Goal: Transaction & Acquisition: Download file/media

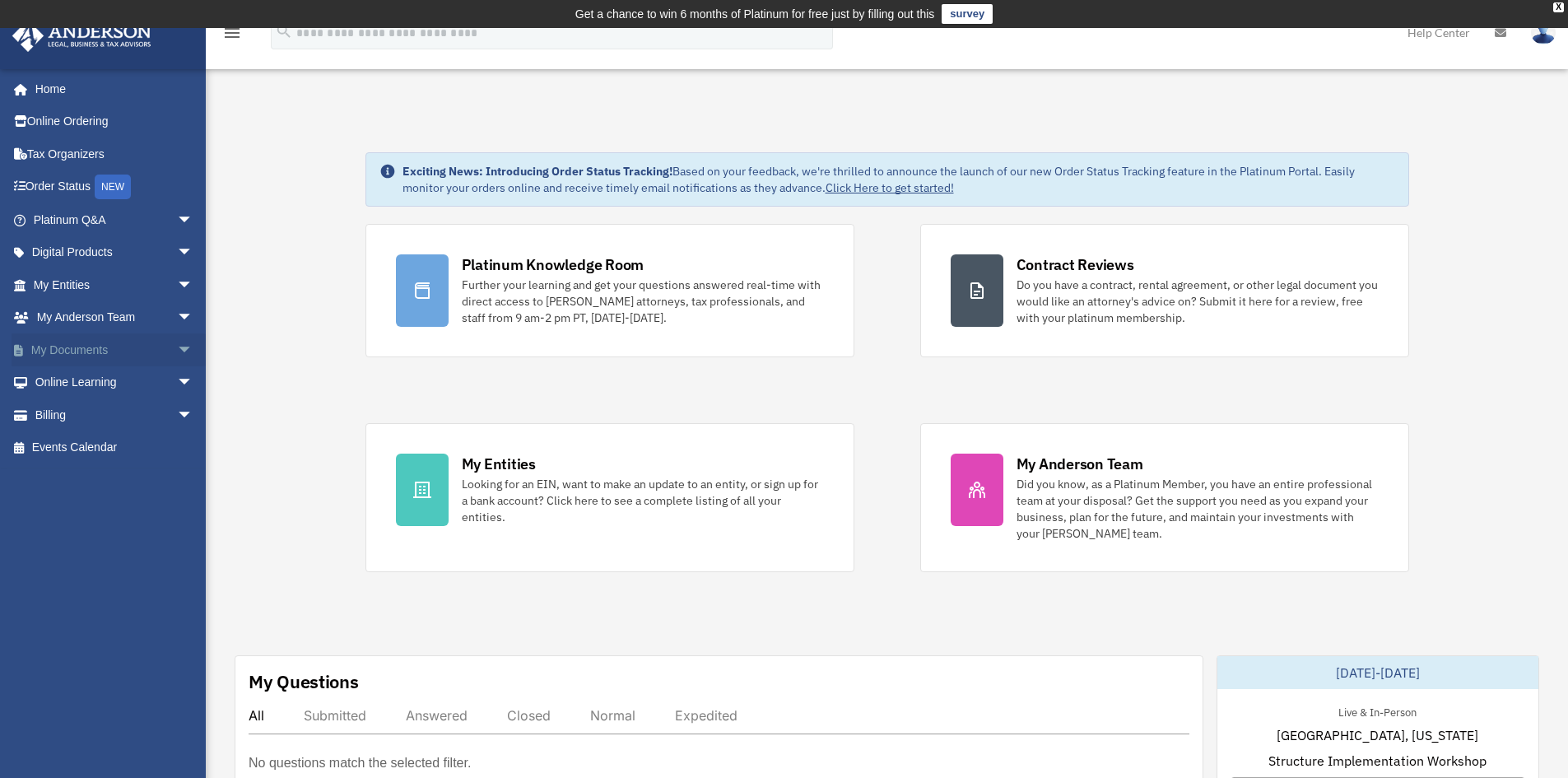
click at [77, 344] on link "My Documents arrow_drop_down" at bounding box center [115, 349] width 206 height 33
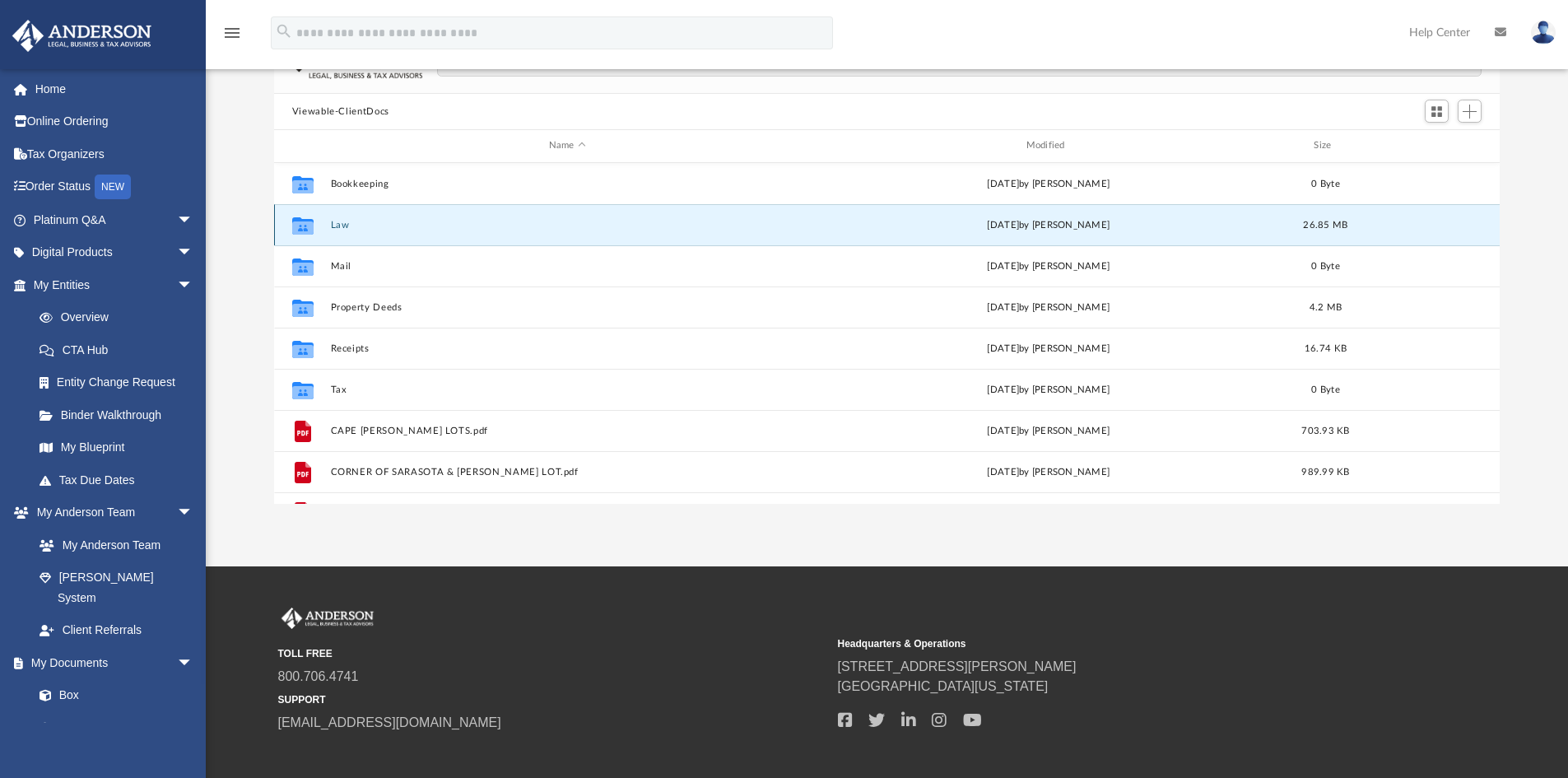
click at [426, 230] on button "Law" at bounding box center [567, 225] width 474 height 11
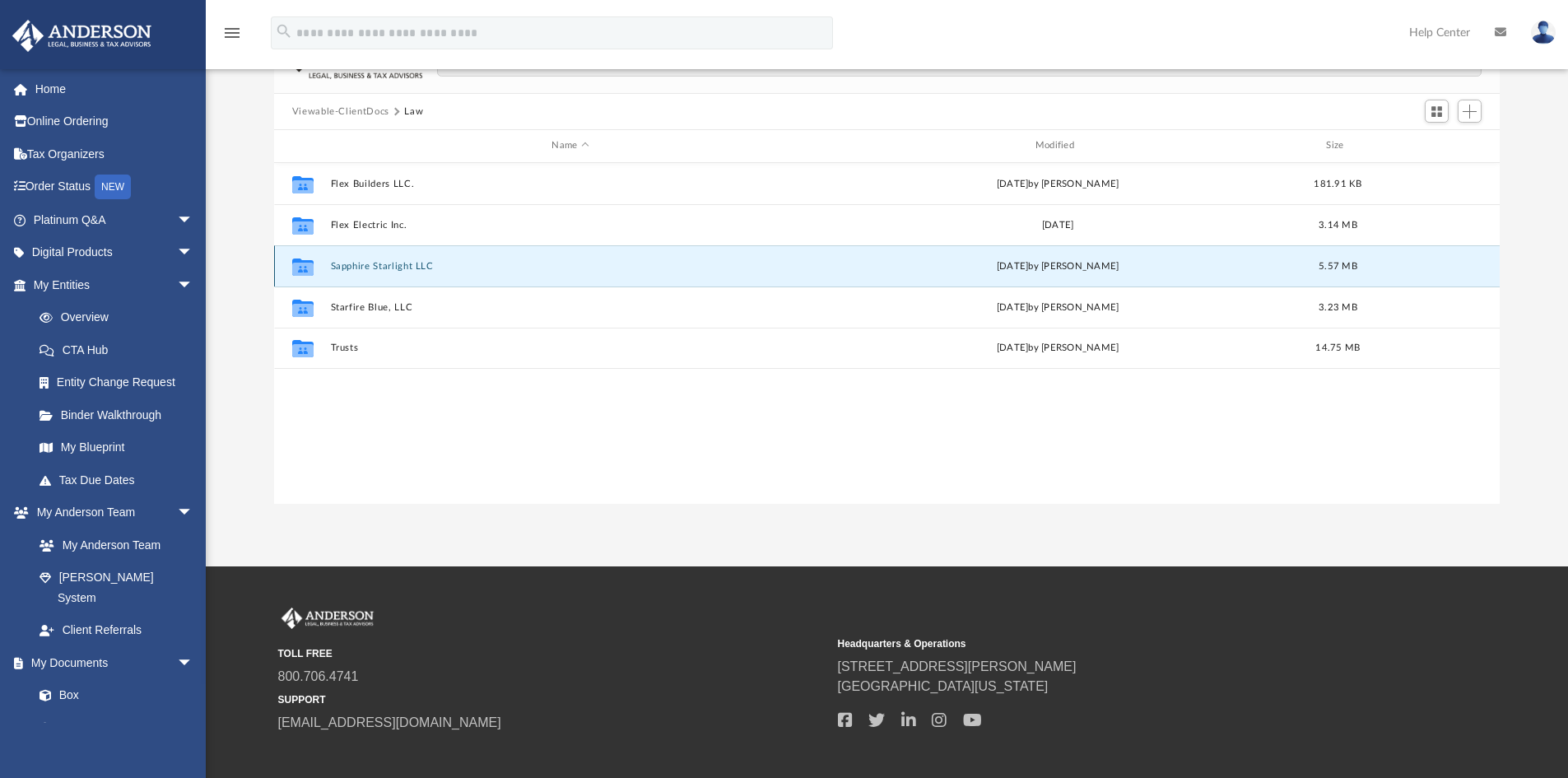
click at [400, 269] on button "Sapphire Starlight LLC" at bounding box center [570, 266] width 480 height 11
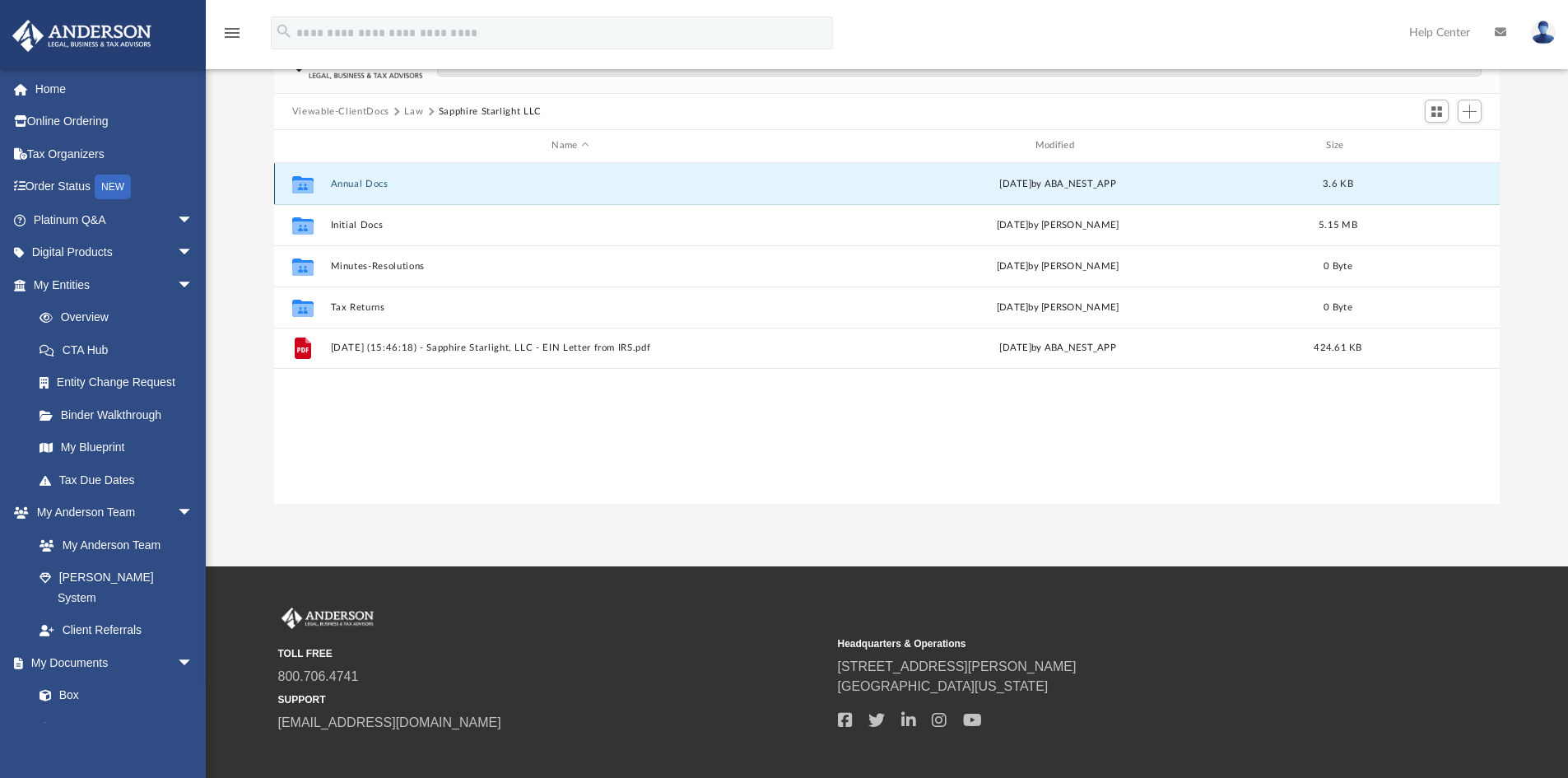
click at [388, 184] on button "Annual Docs" at bounding box center [570, 183] width 480 height 11
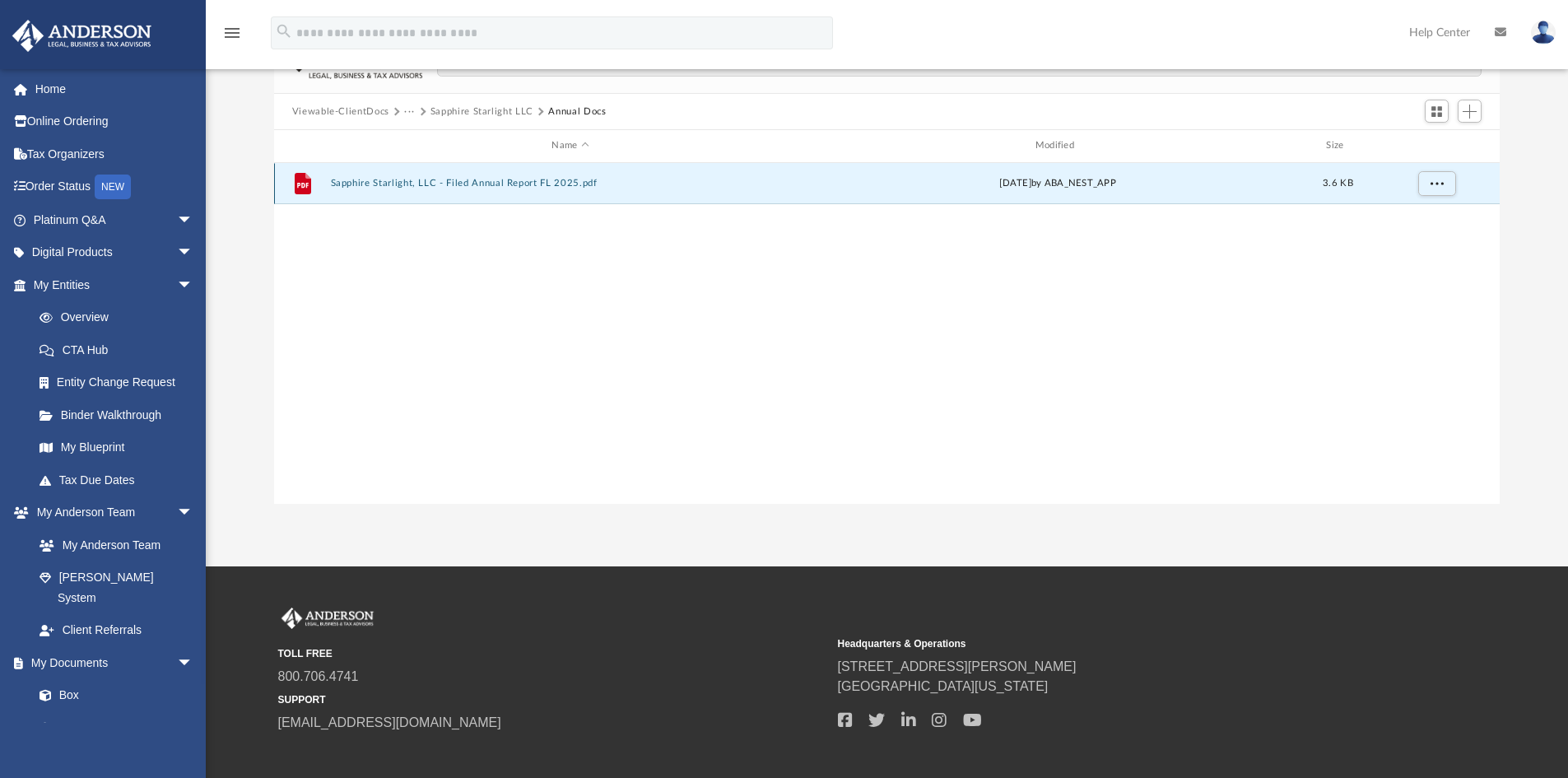
click at [388, 184] on button "Sapphire Starlight, LLC - Filed Annual Report FL 2025.pdf" at bounding box center [570, 183] width 480 height 11
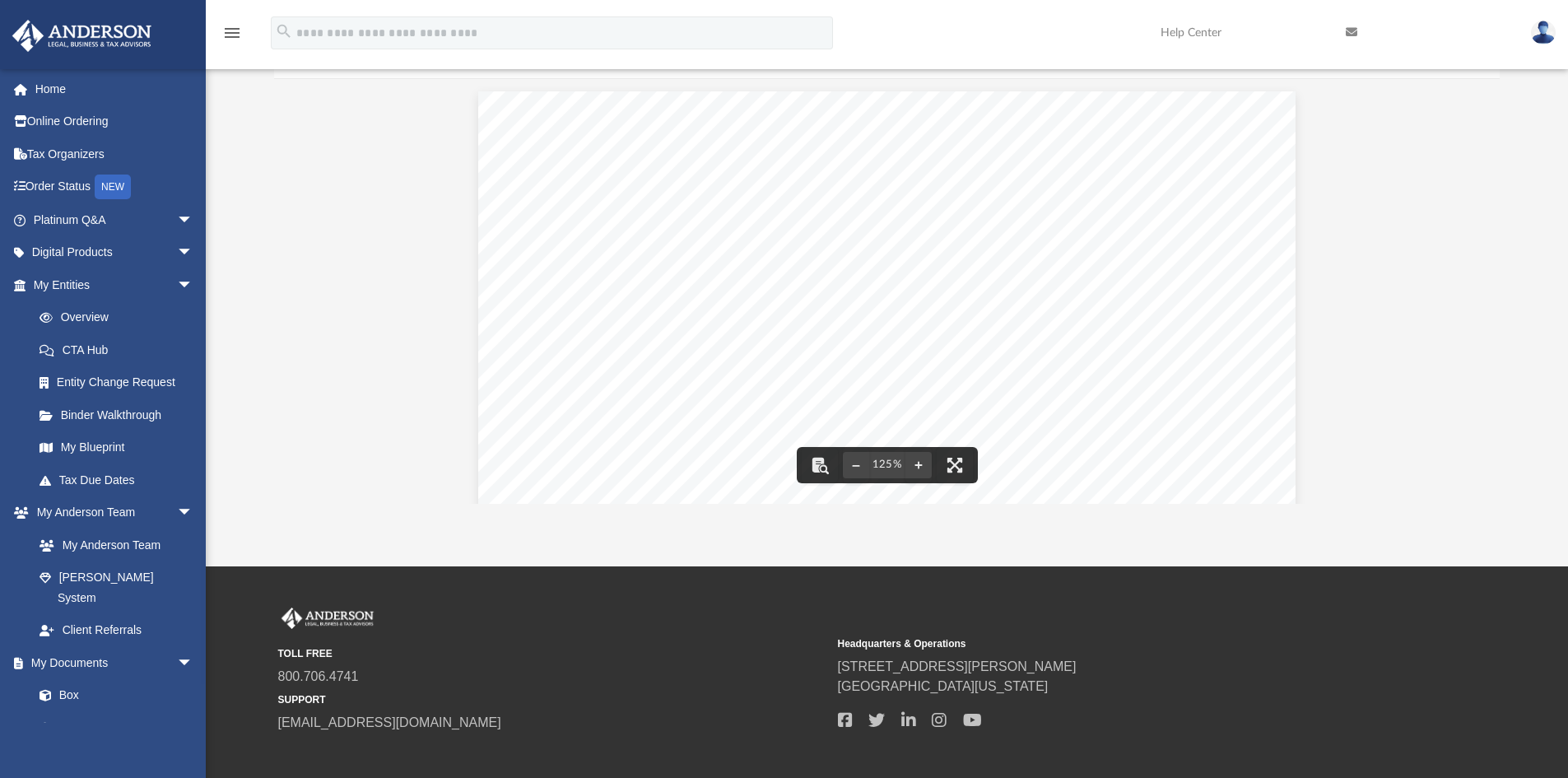
click at [228, 29] on icon "menu" at bounding box center [232, 32] width 20 height 20
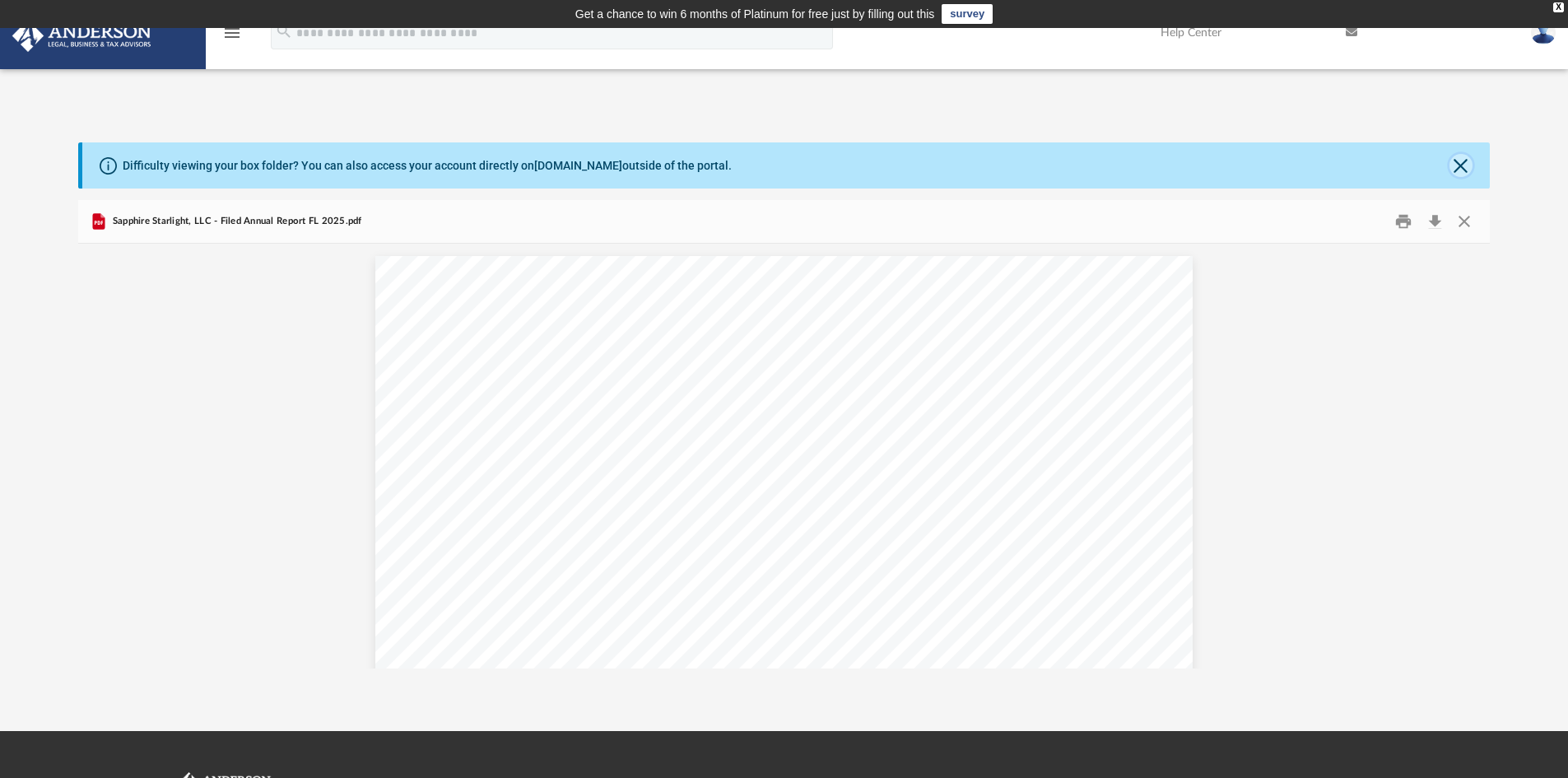
click at [1464, 156] on button "Close" at bounding box center [1460, 165] width 23 height 23
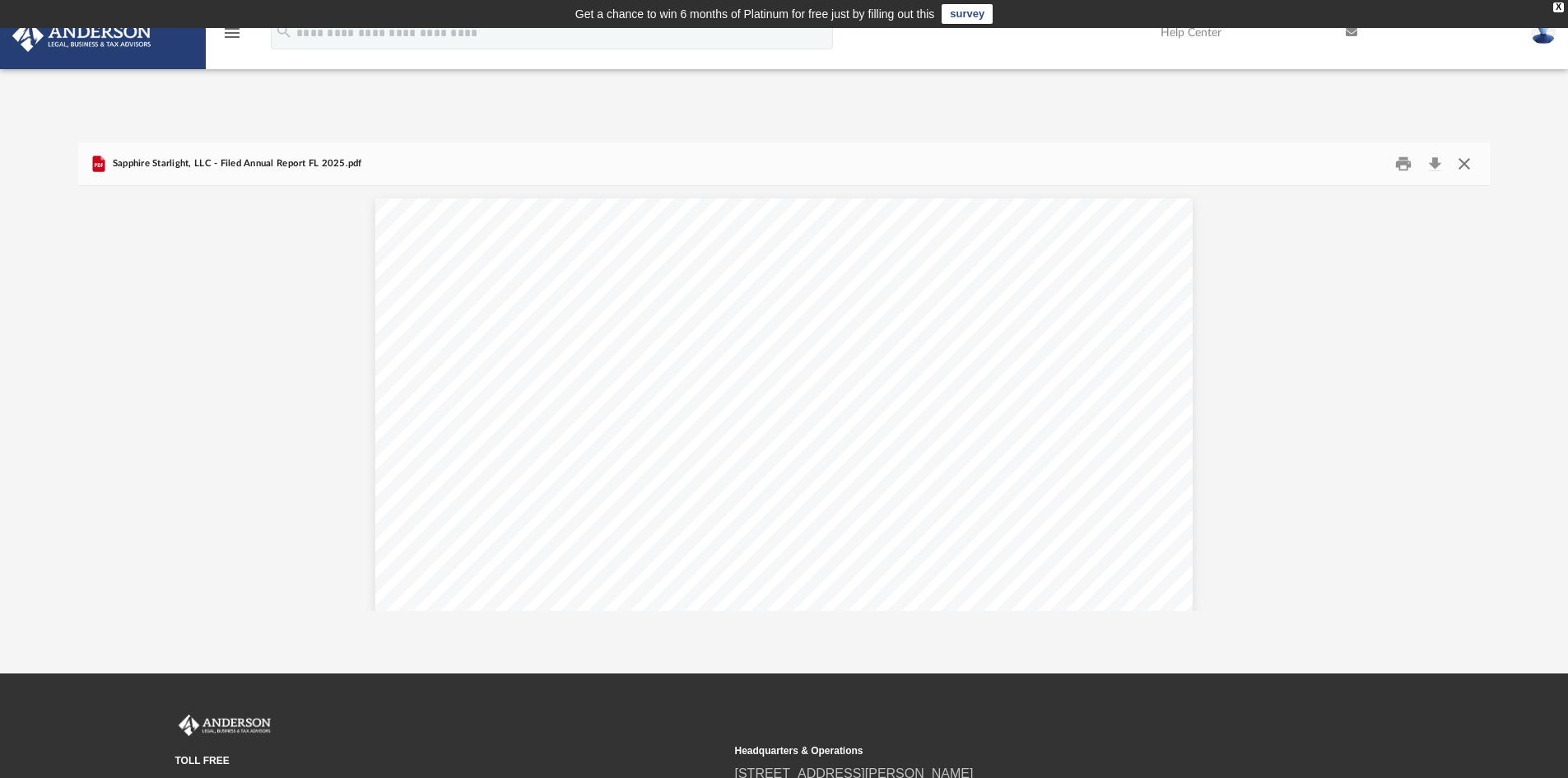
click at [1464, 156] on button "Close" at bounding box center [1463, 164] width 30 height 25
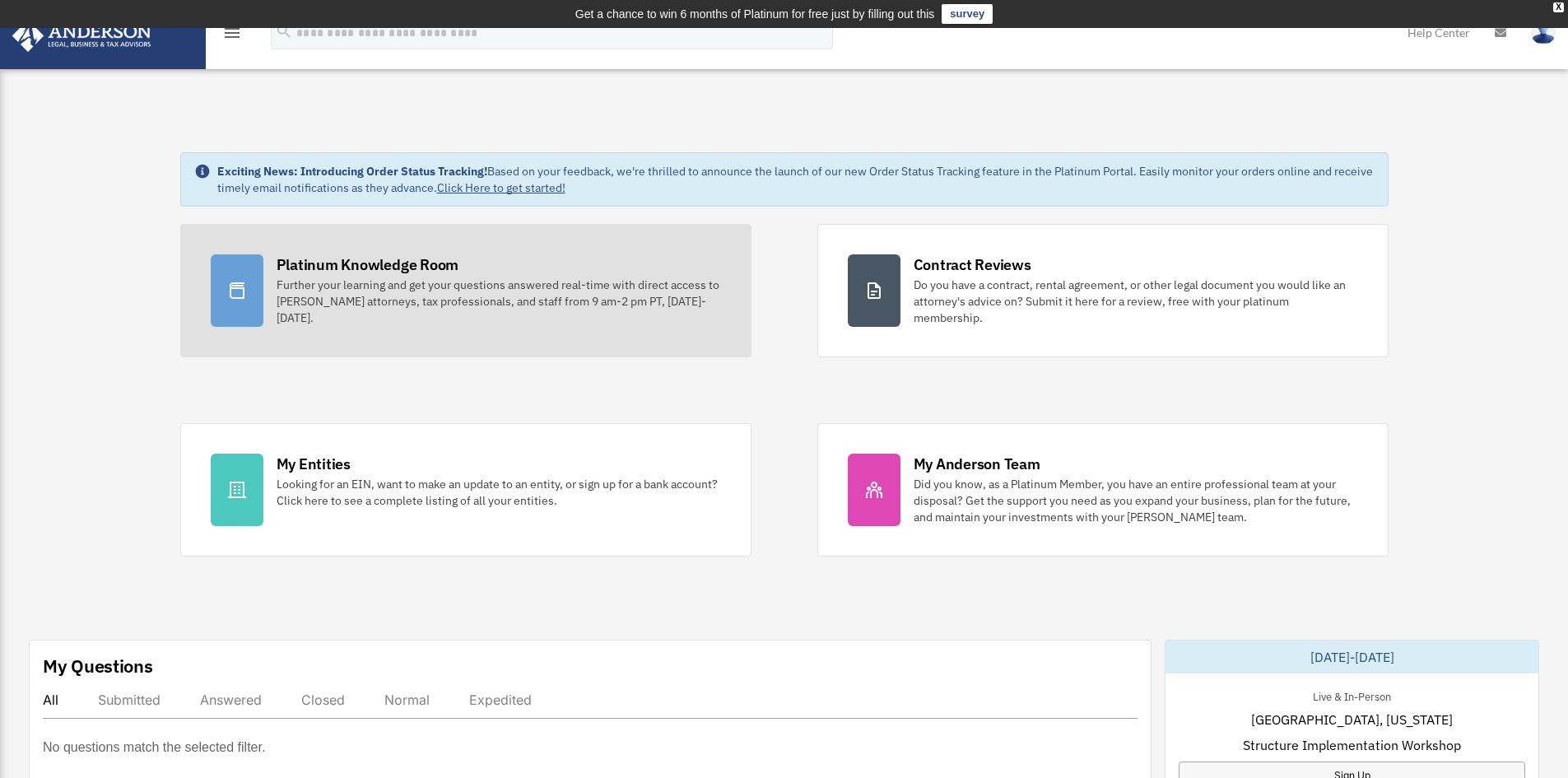
click at [385, 255] on div "Platinum Knowledge Room" at bounding box center [368, 264] width 183 height 20
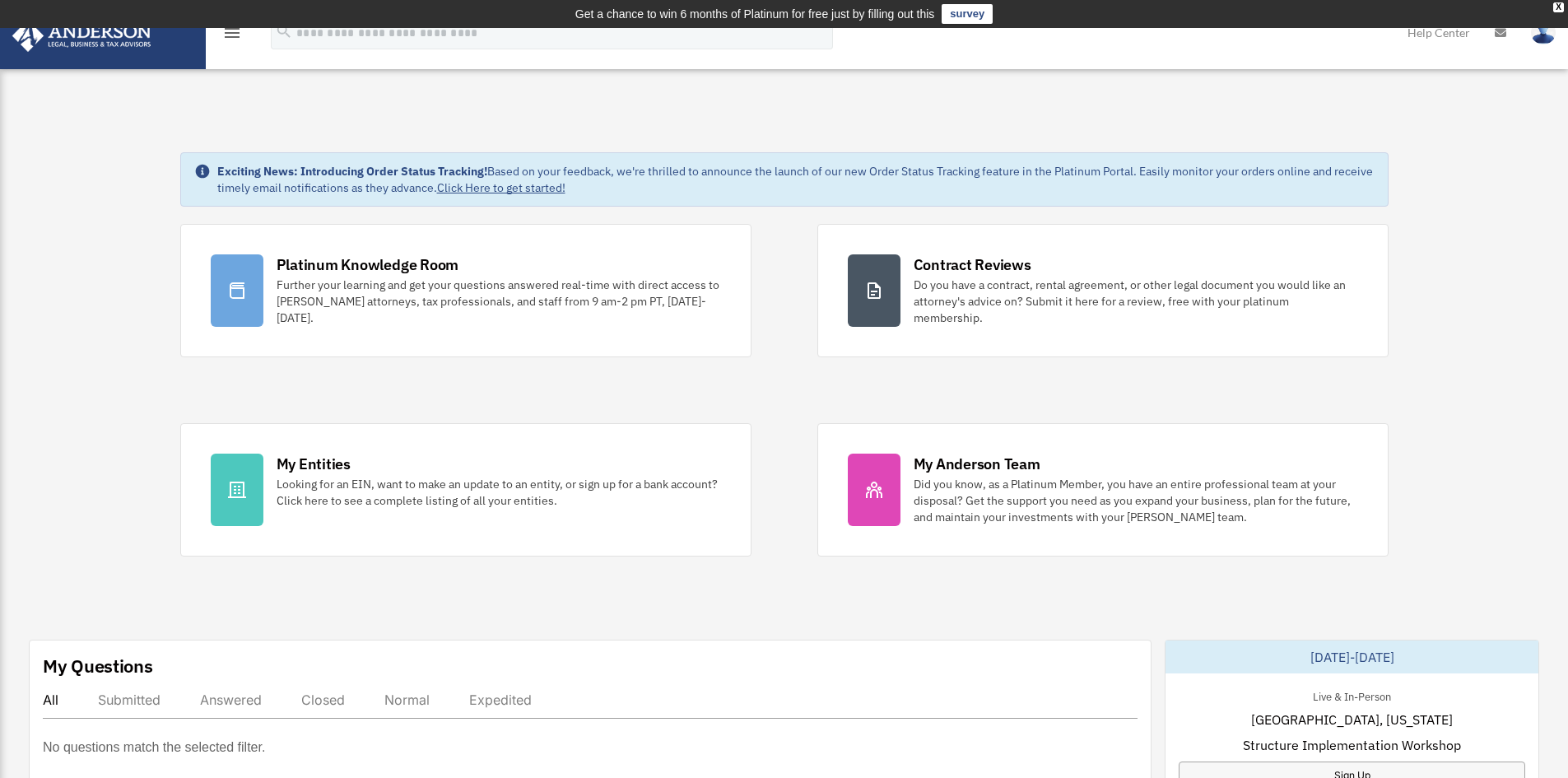
click at [228, 31] on icon "menu" at bounding box center [232, 32] width 20 height 20
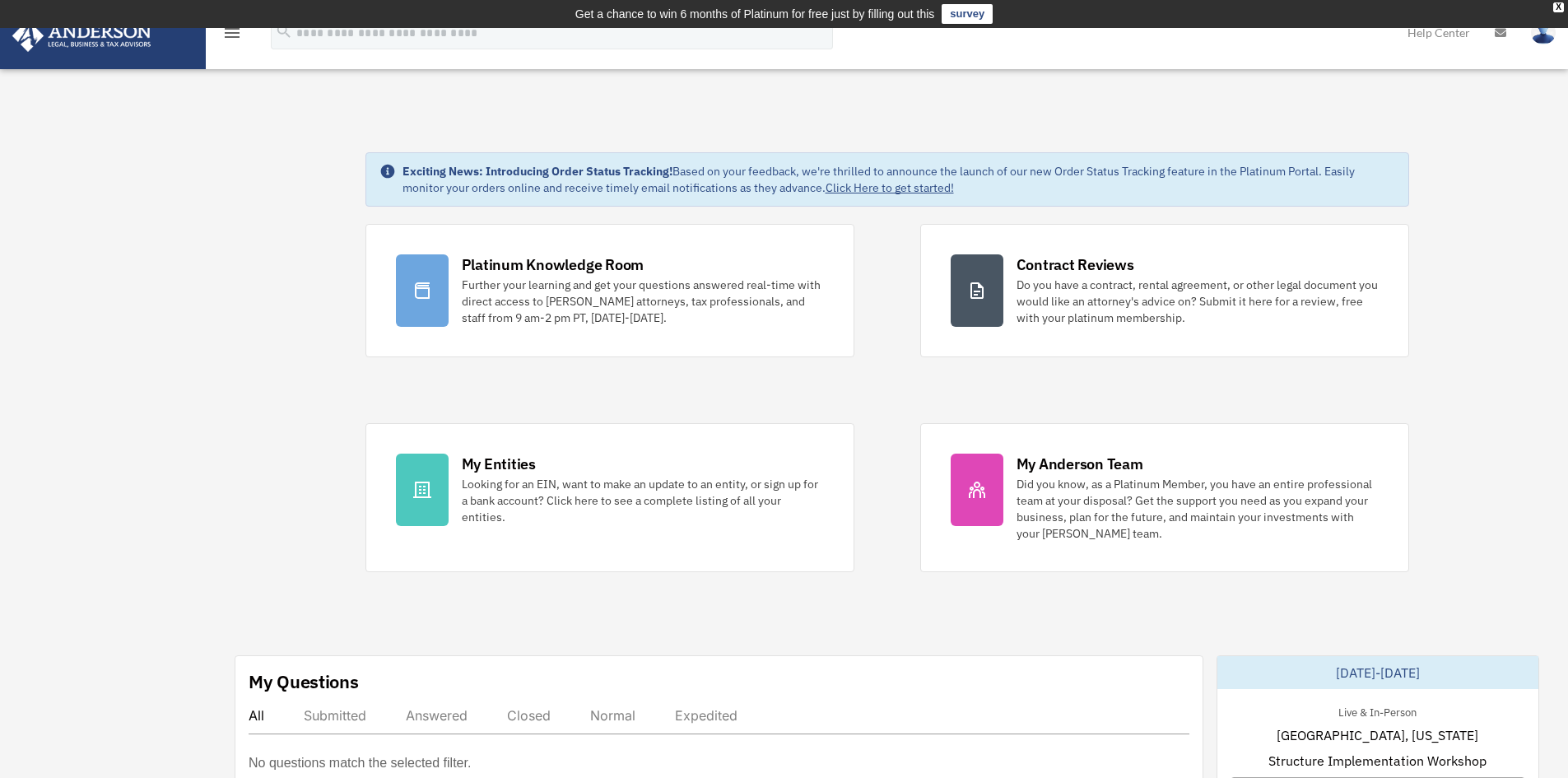
click at [238, 29] on icon "menu" at bounding box center [232, 32] width 20 height 20
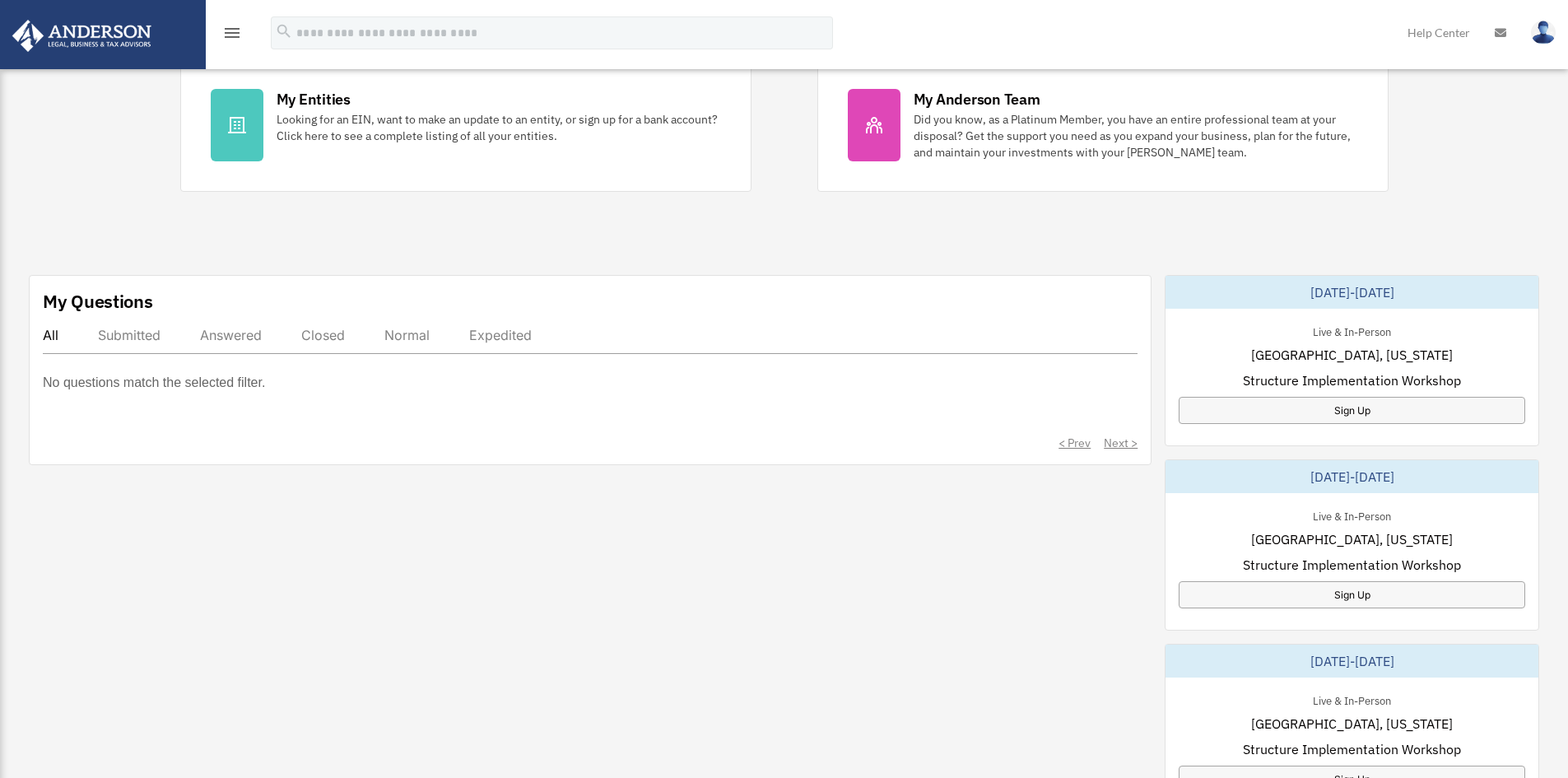
scroll to position [411, 0]
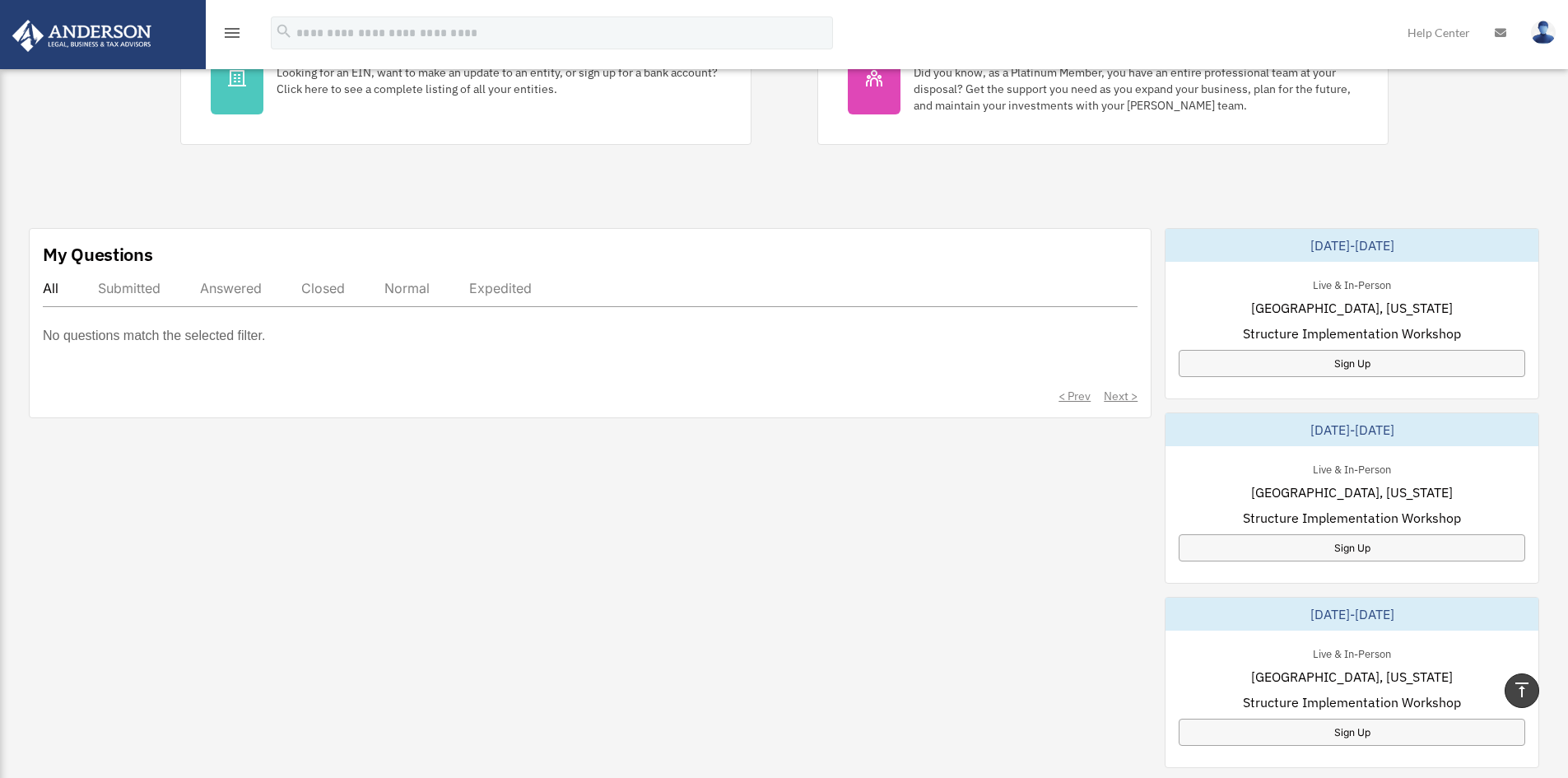
click at [1076, 711] on div "My Questions All Submitted Answered Closed Normal Expedited No questions match …" at bounding box center [784, 682] width 1510 height 910
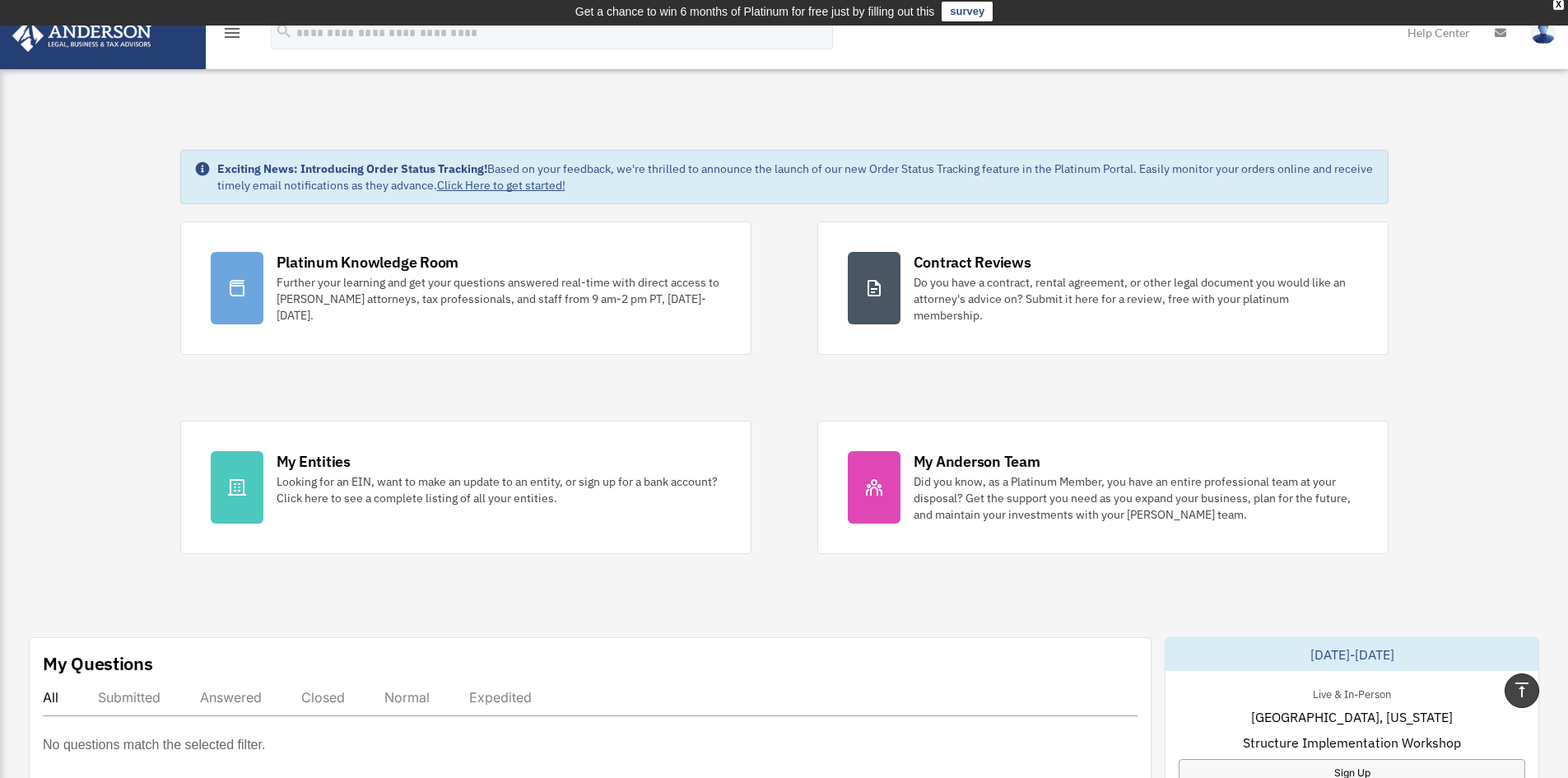
scroll to position [0, 0]
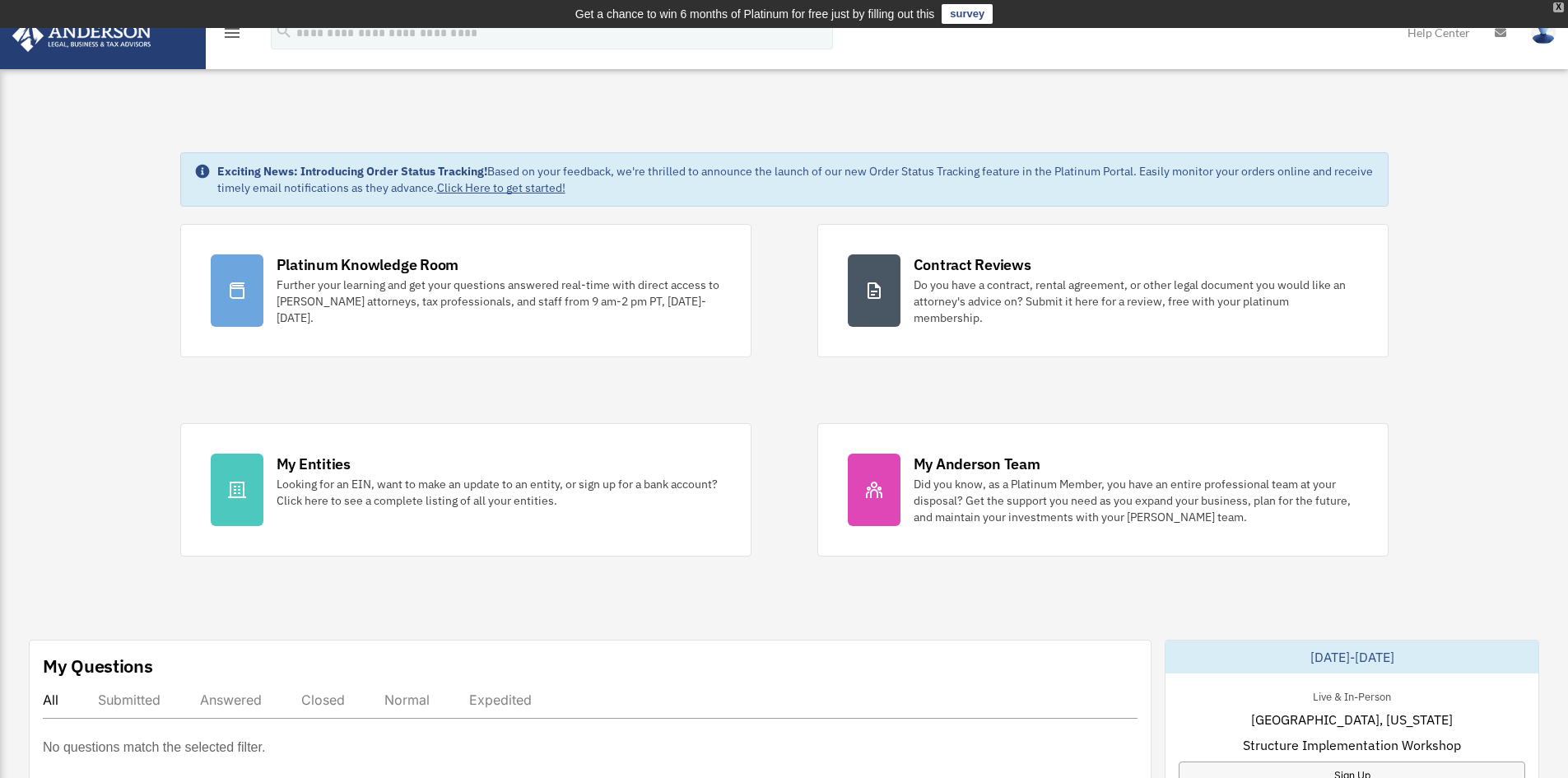
click at [1556, 8] on div "X" at bounding box center [1558, 8] width 11 height 10
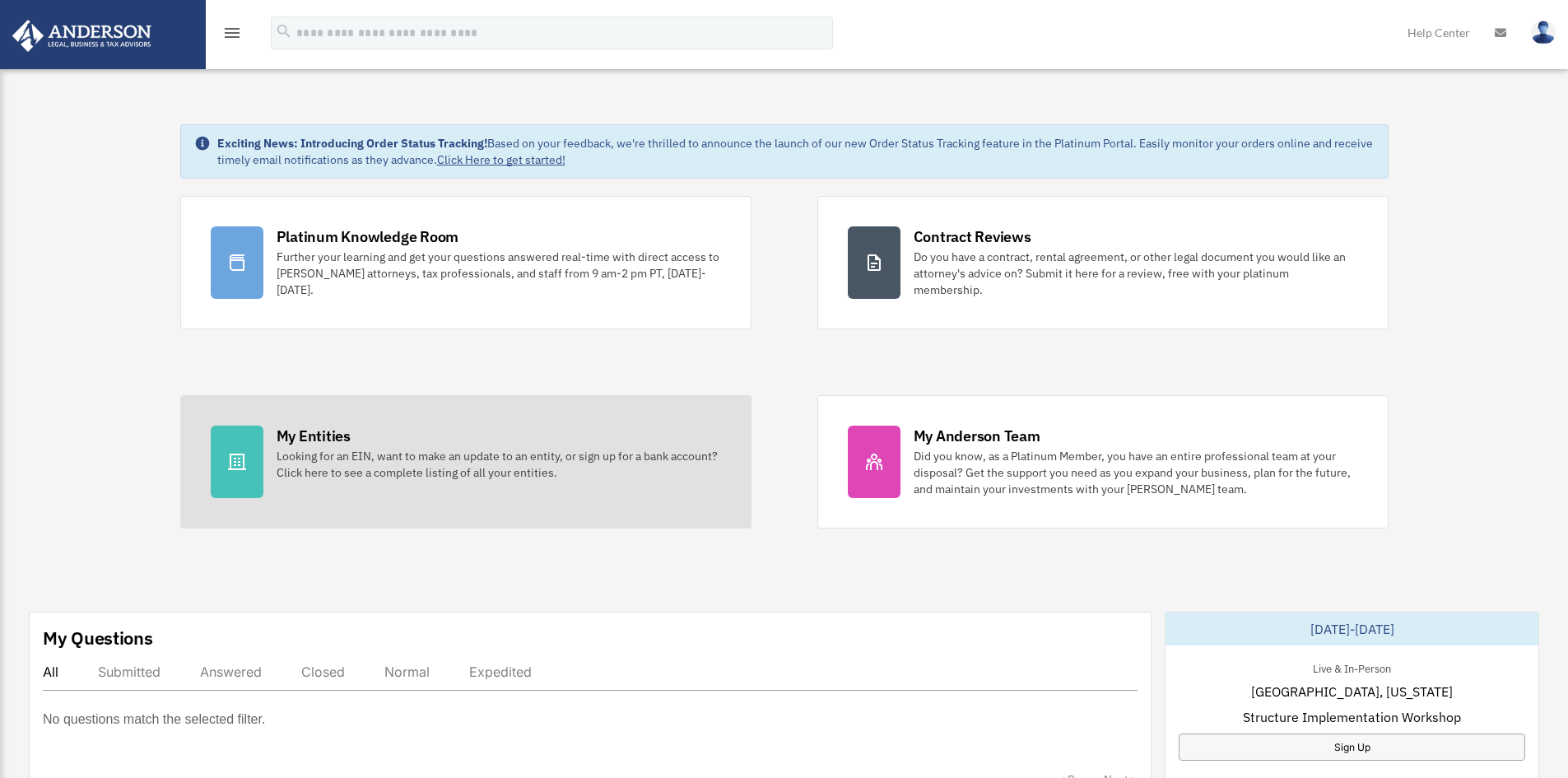
click at [245, 450] on div at bounding box center [237, 461] width 53 height 72
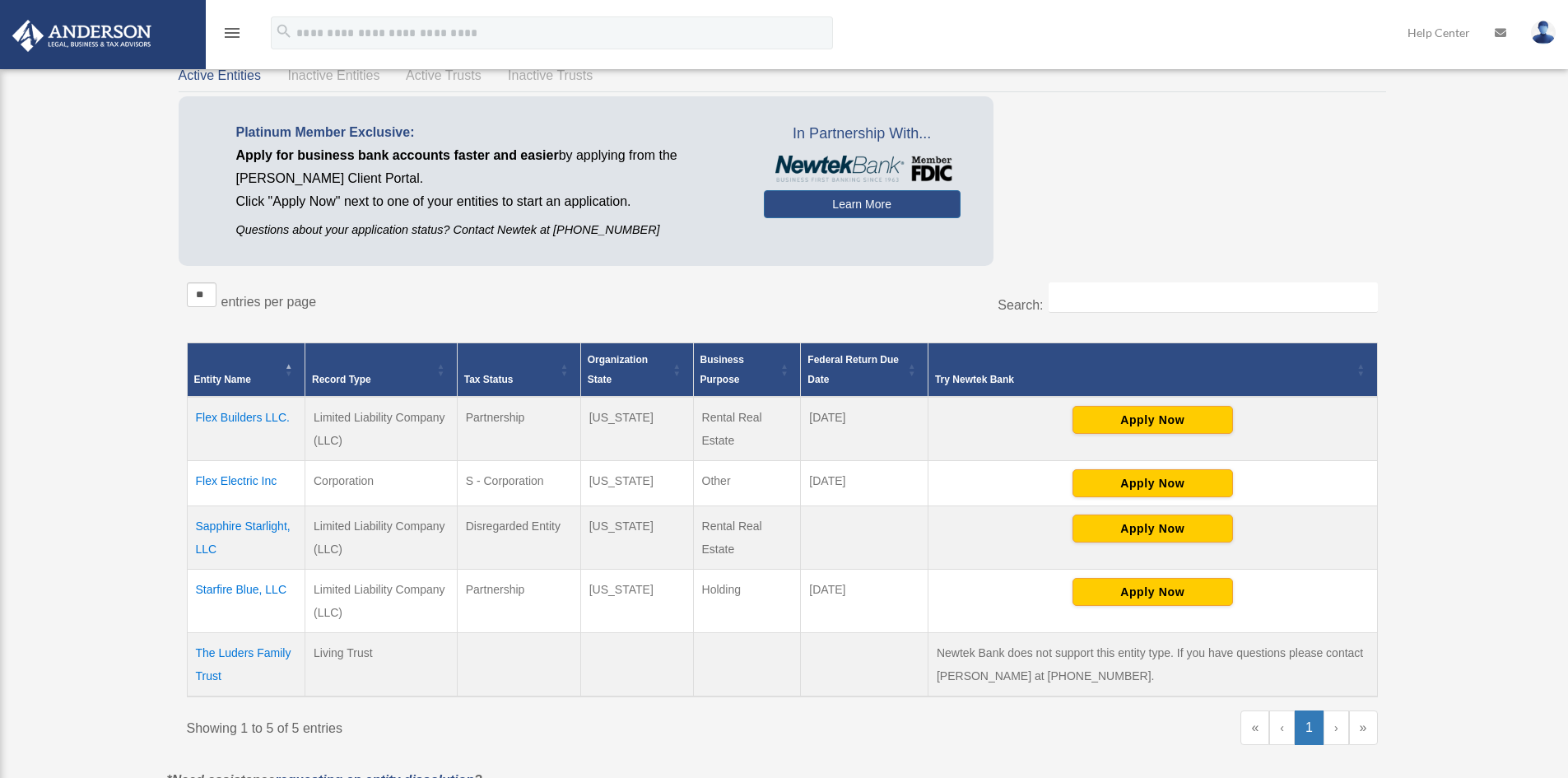
scroll to position [82, 0]
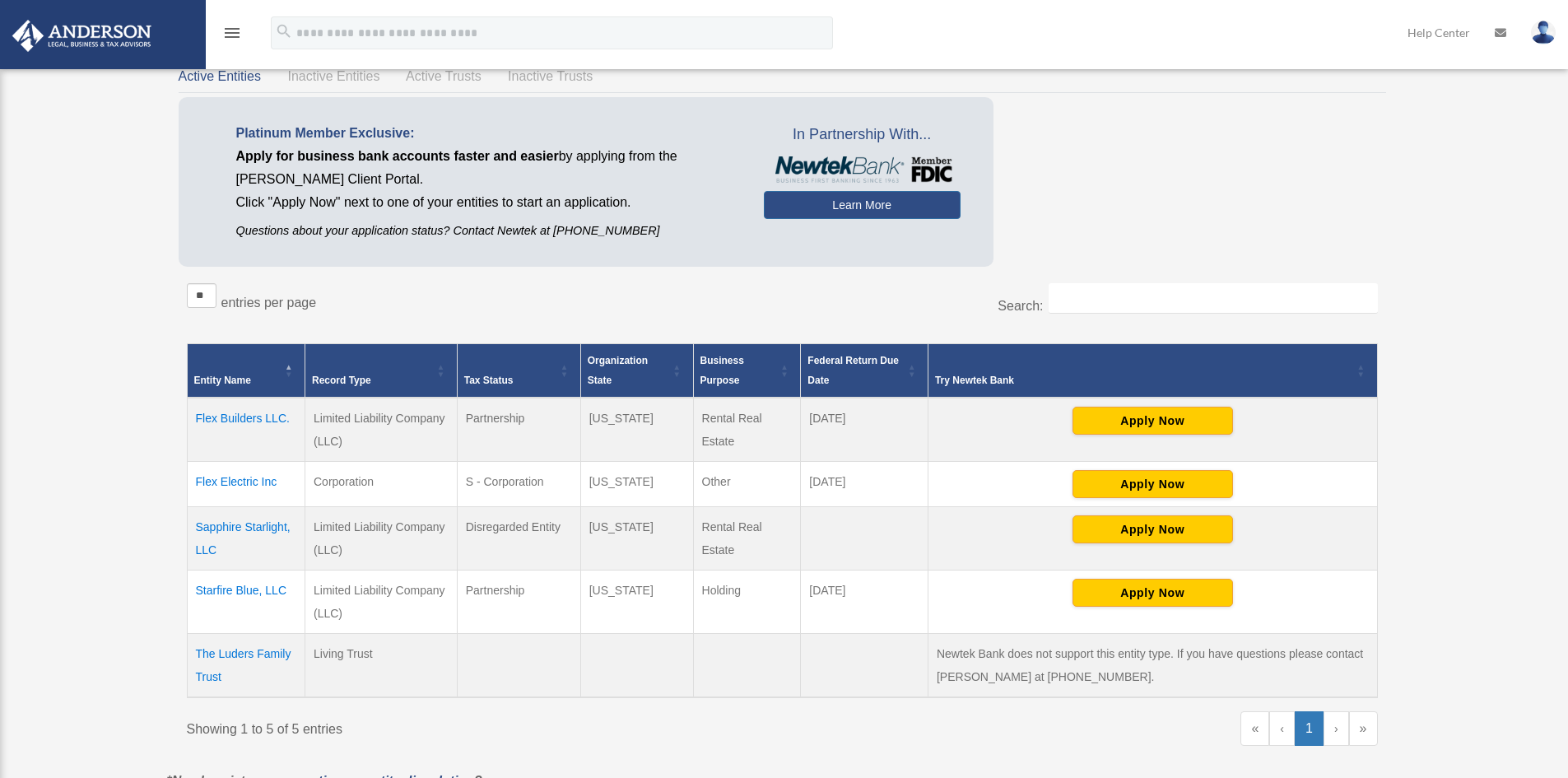
click at [226, 528] on td "Sapphire Starlight, LLC" at bounding box center [246, 538] width 119 height 64
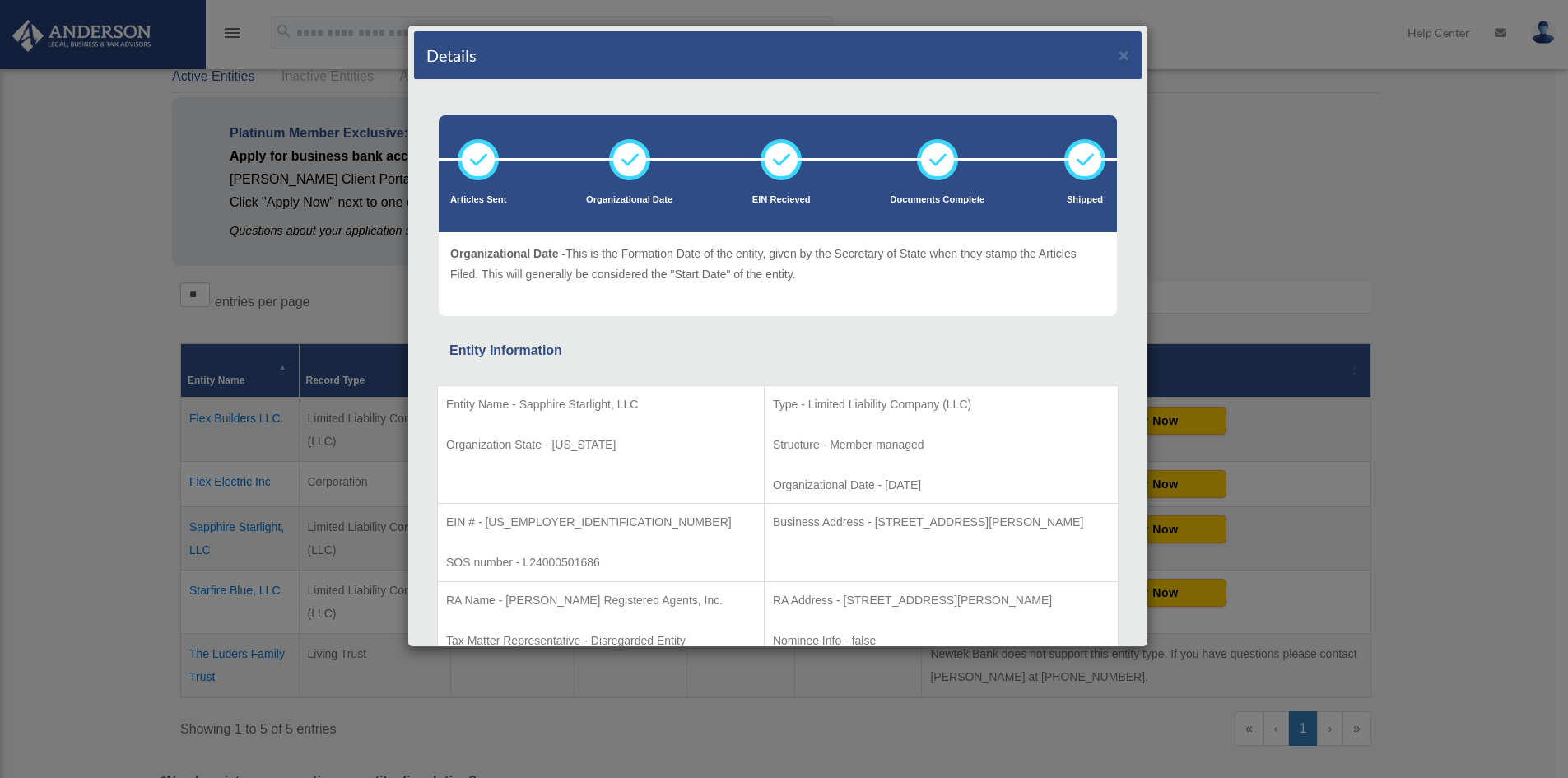
click at [35, 313] on div "Details × Articles Sent Organizational Date" at bounding box center [784, 389] width 1568 height 778
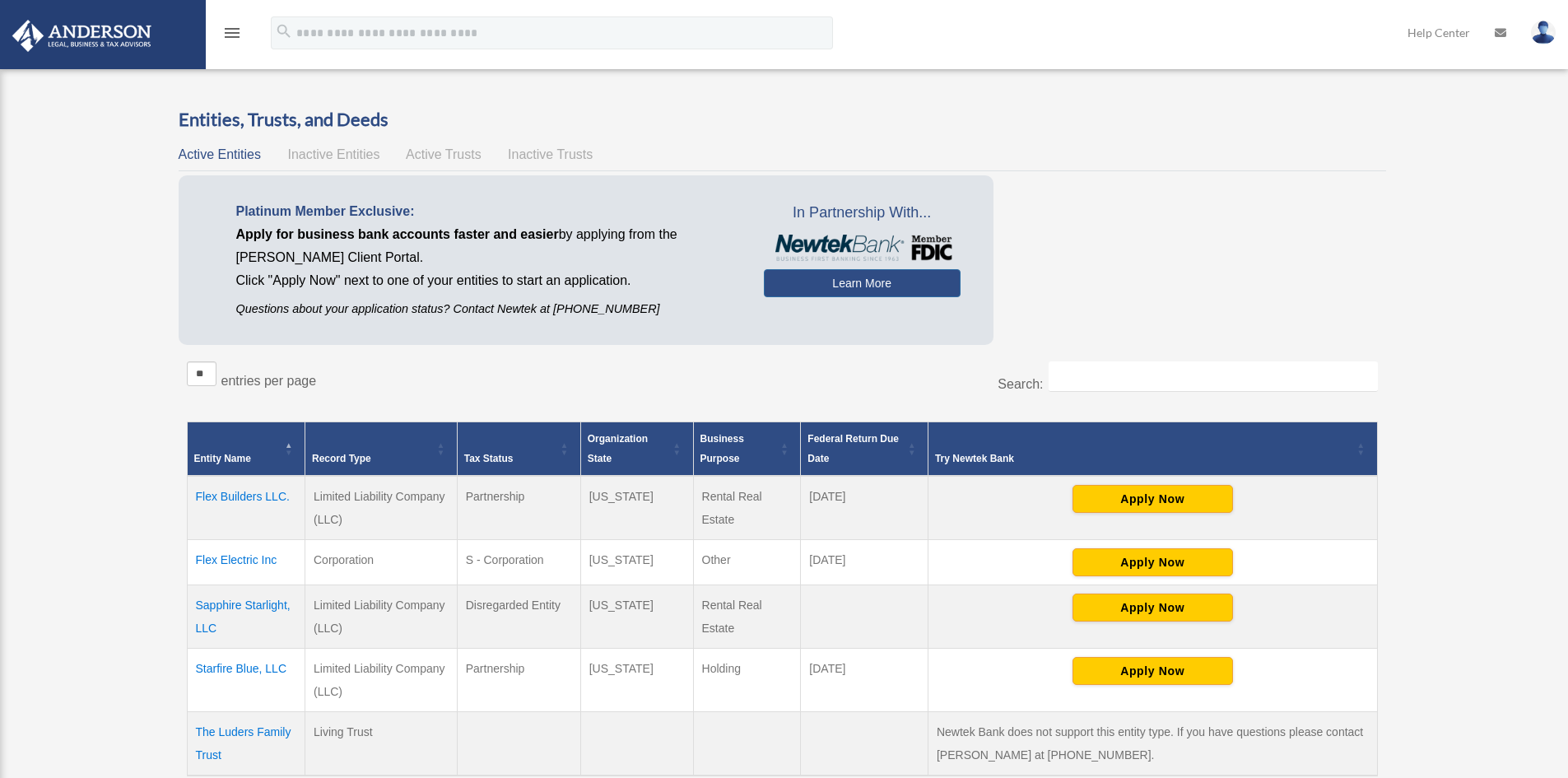
scroll to position [0, 0]
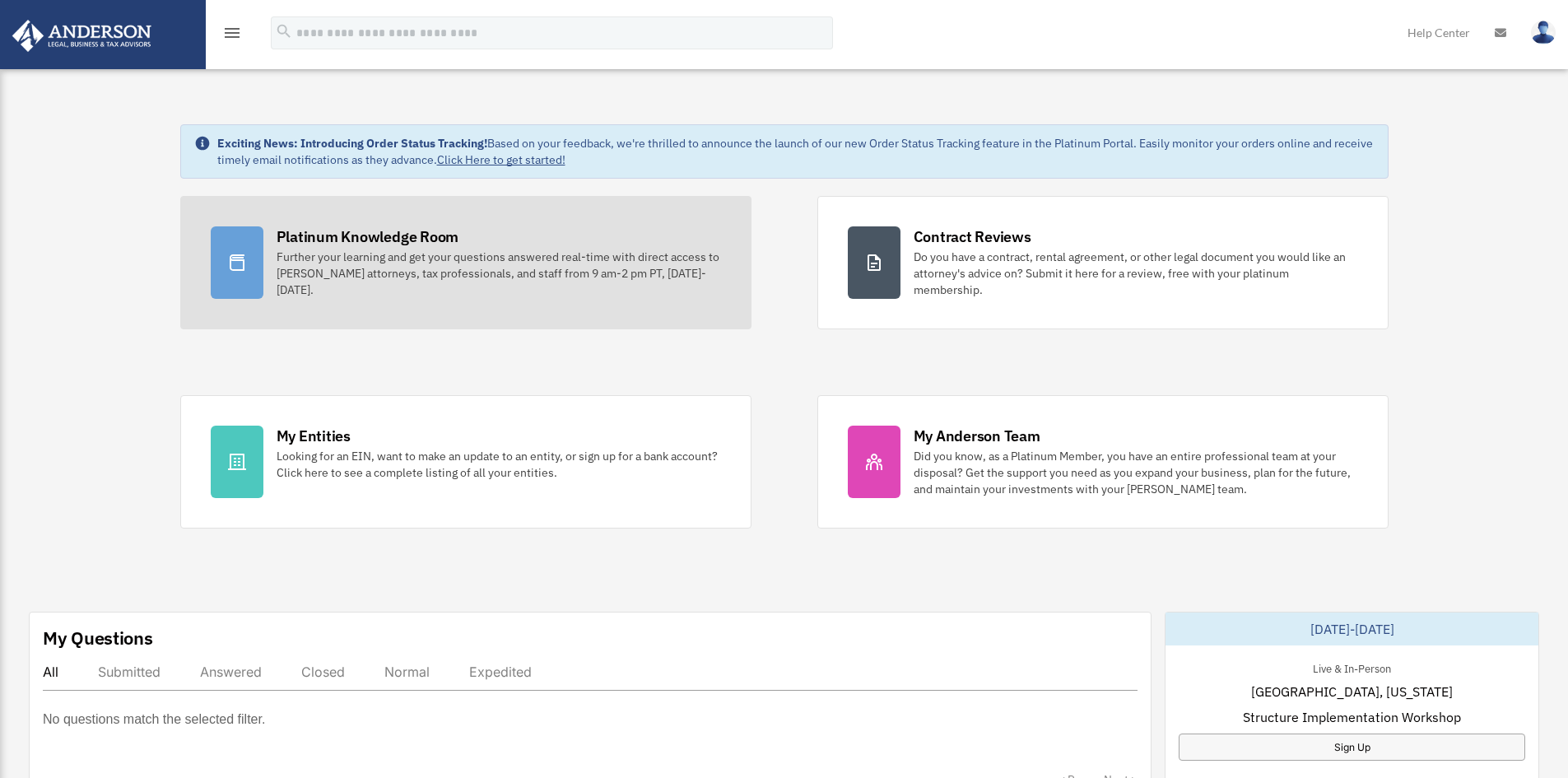
click at [316, 249] on div "Further your learning and get your questions answered real-time with direct acc…" at bounding box center [499, 273] width 444 height 49
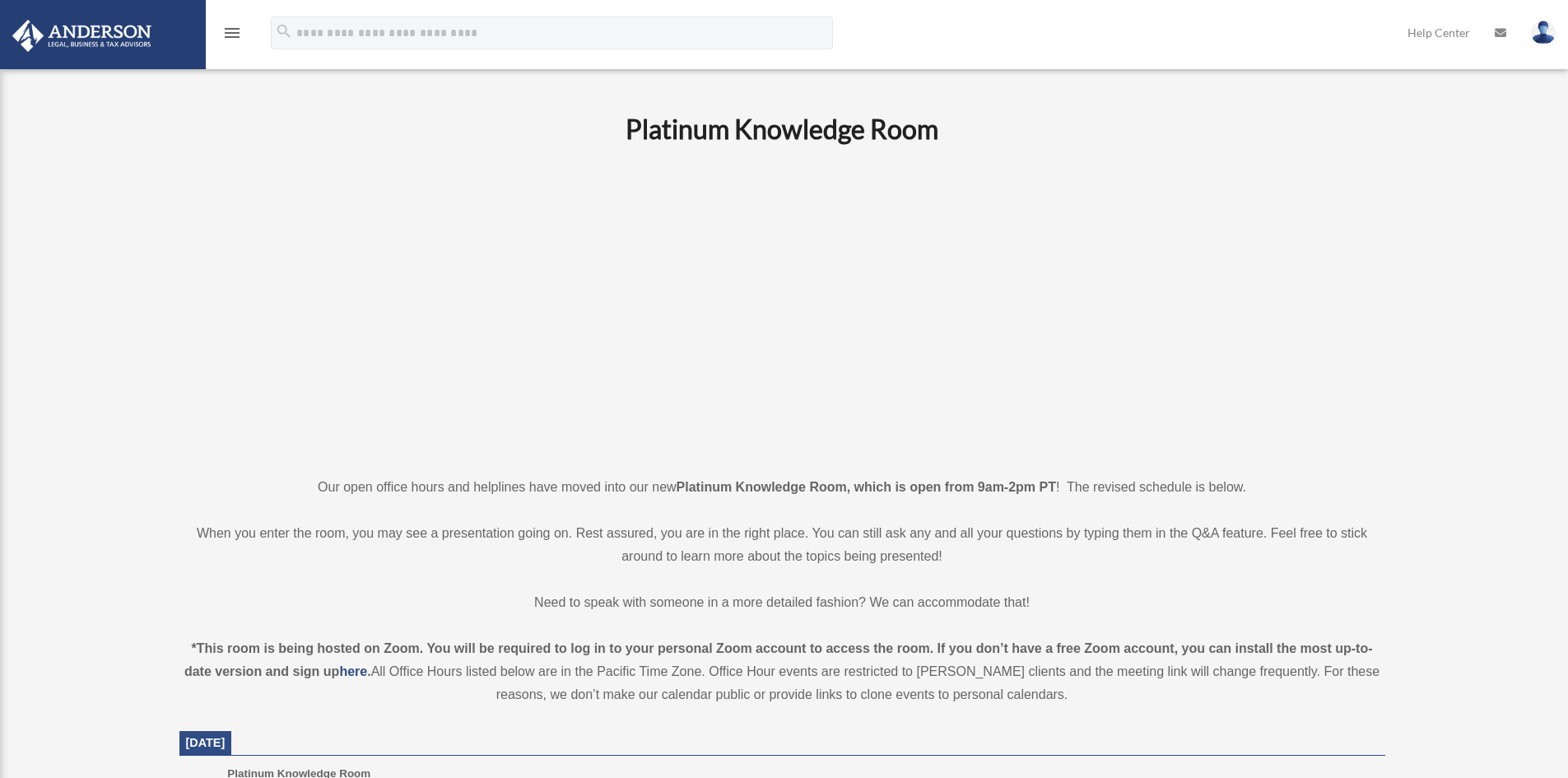
click at [47, 28] on img at bounding box center [82, 36] width 149 height 32
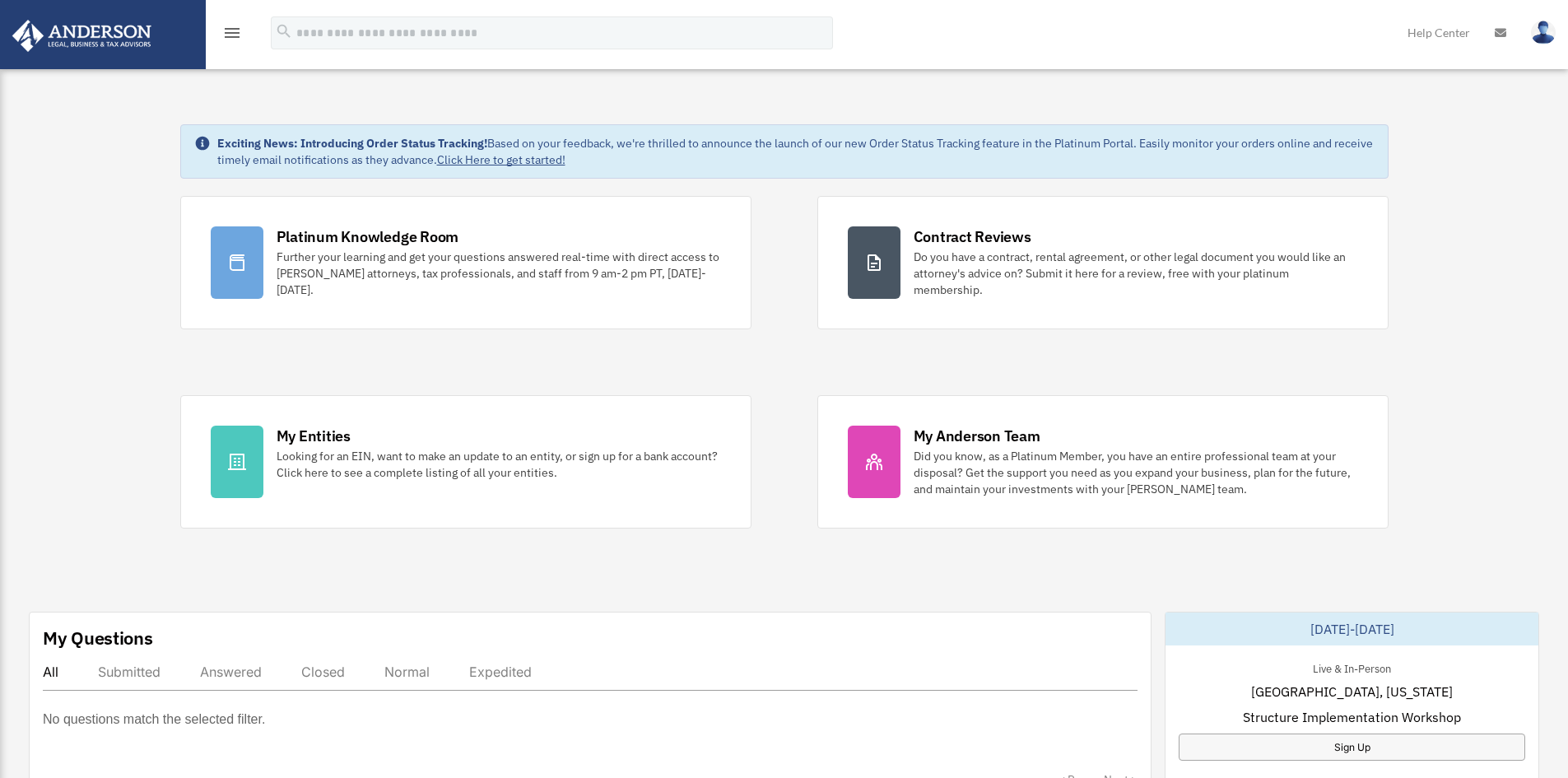
click at [228, 30] on icon "menu" at bounding box center [232, 32] width 20 height 20
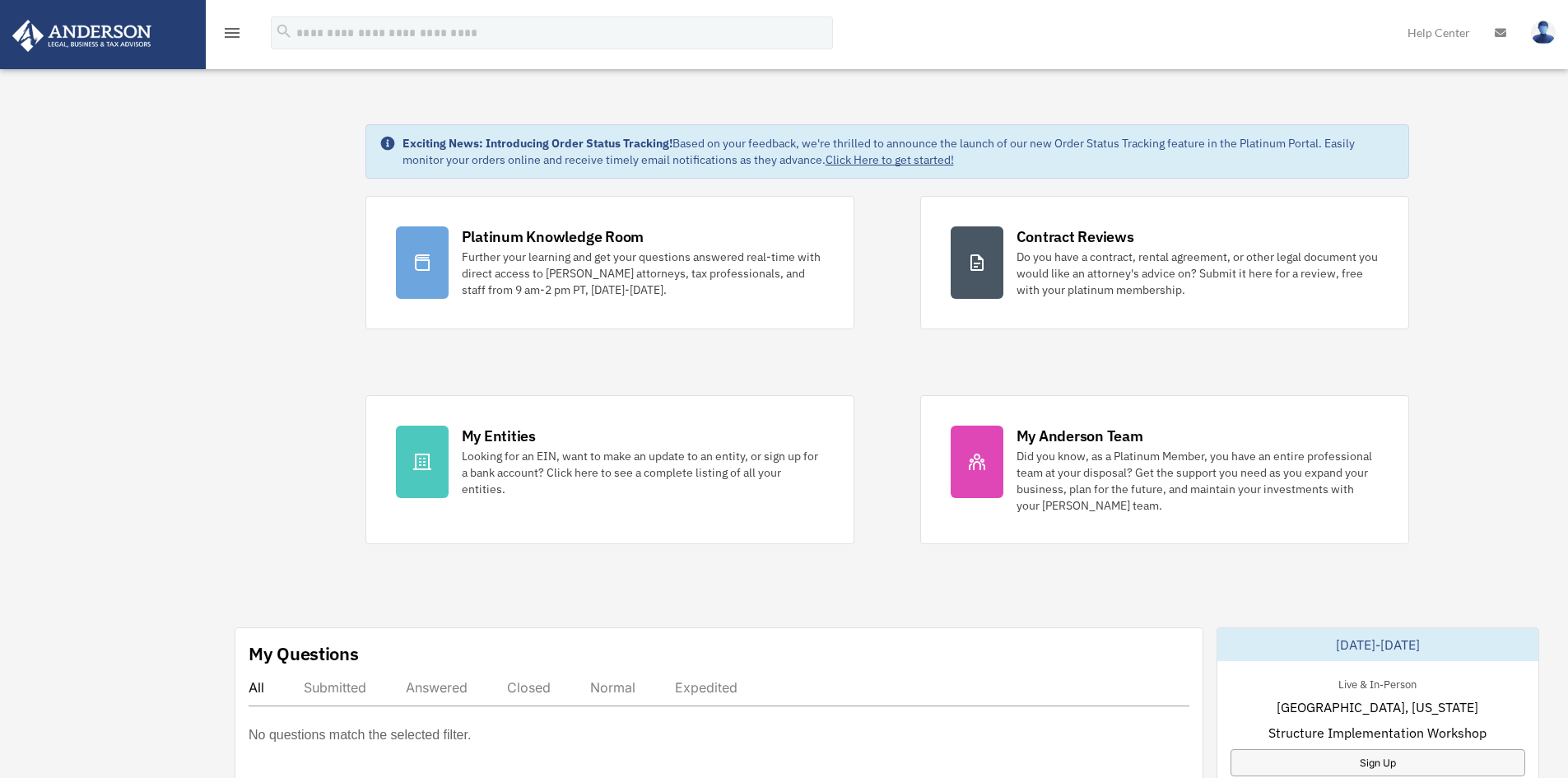
click at [86, 29] on img at bounding box center [82, 36] width 149 height 32
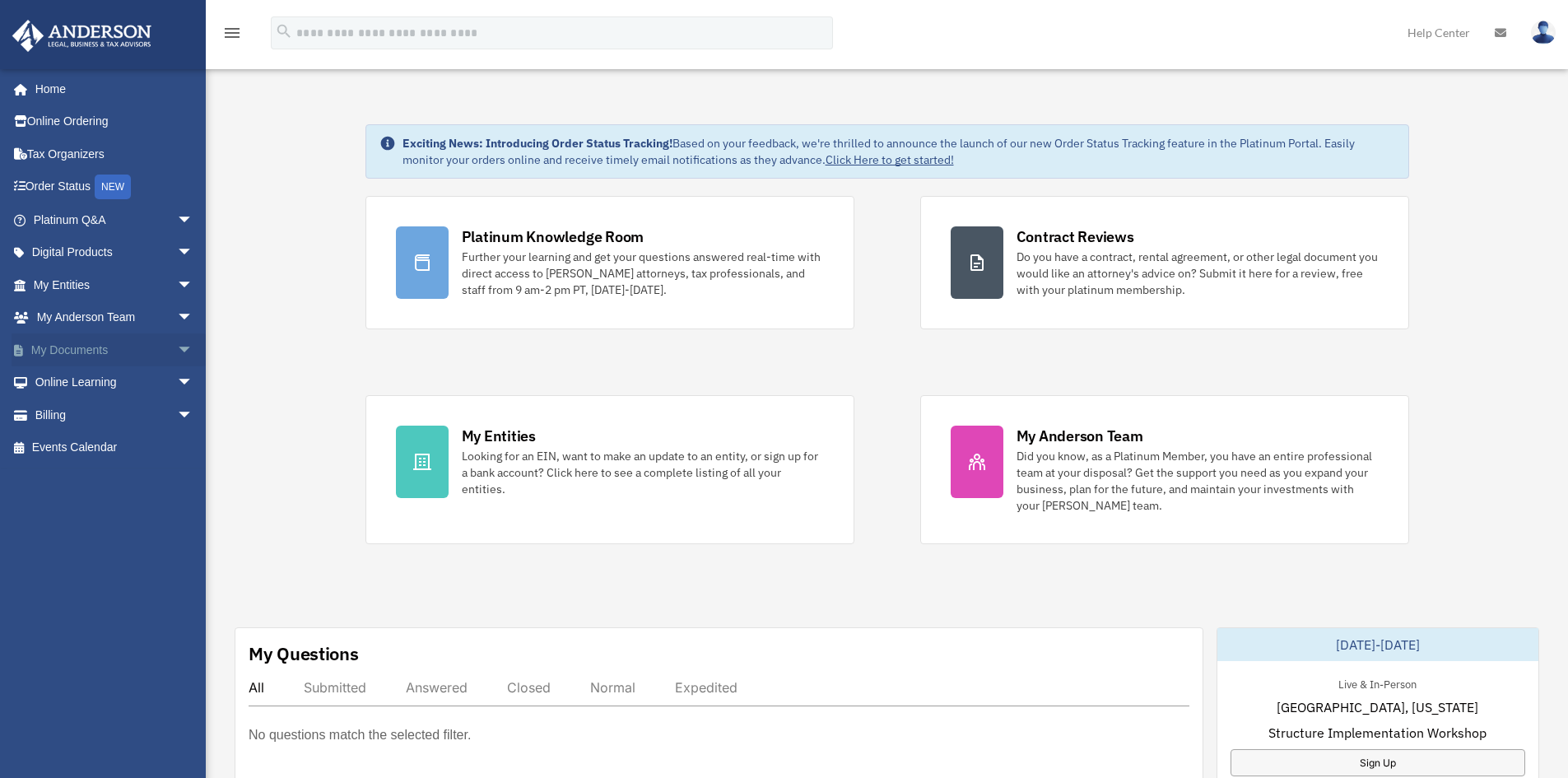
click at [59, 347] on link "My Documents arrow_drop_down" at bounding box center [115, 349] width 206 height 33
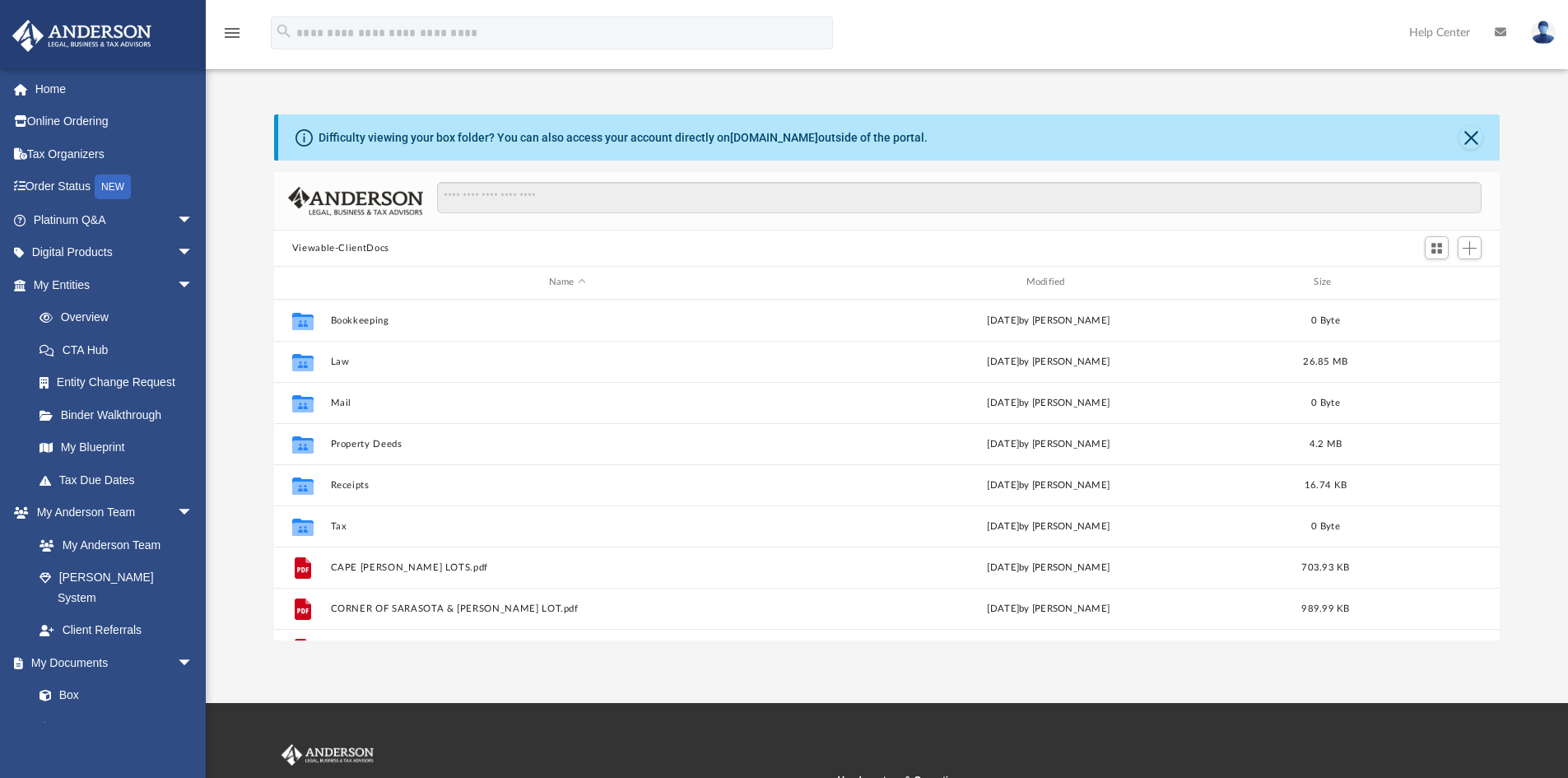
scroll to position [362, 1213]
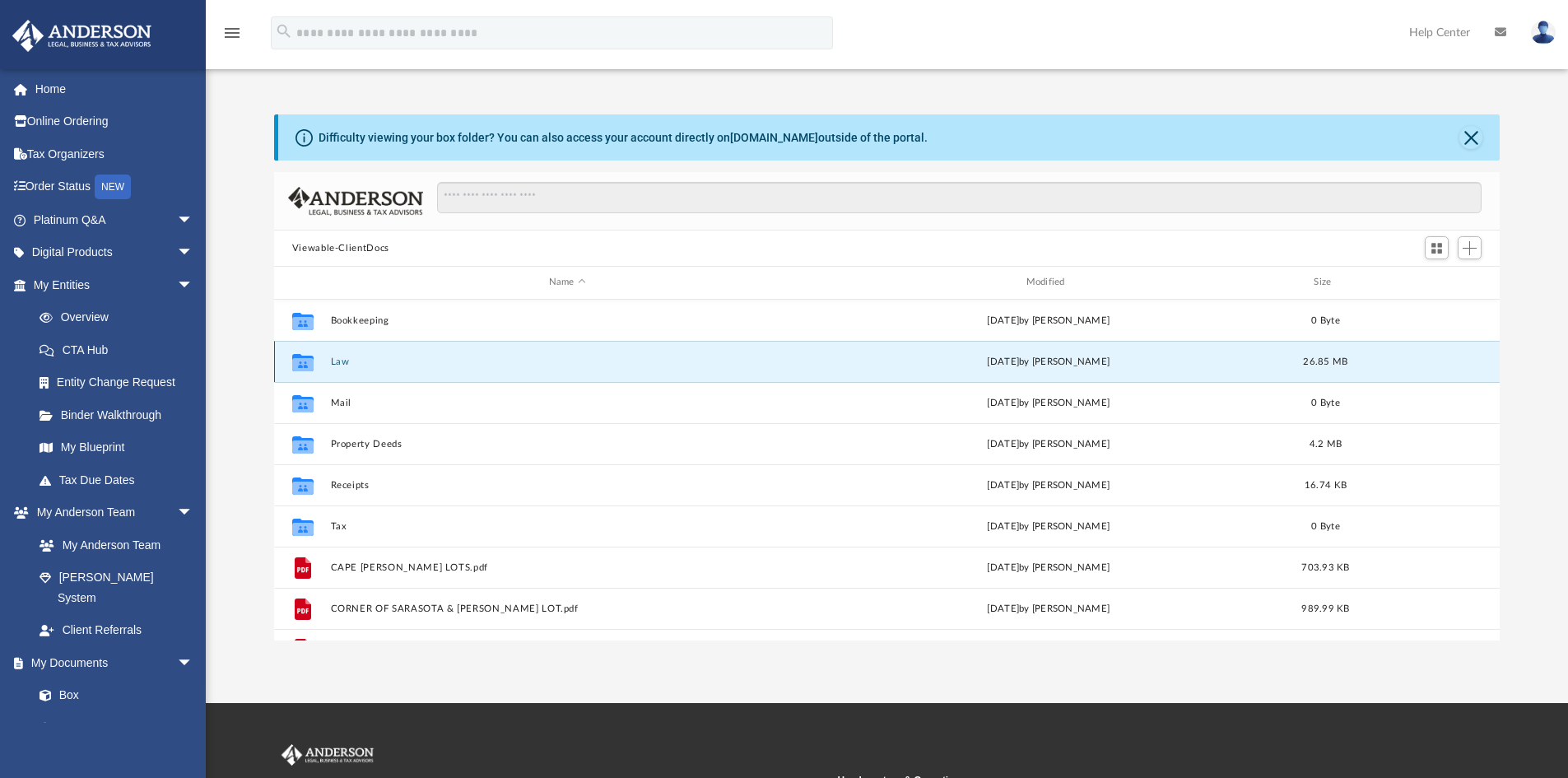
click at [375, 362] on button "Law" at bounding box center [567, 362] width 474 height 11
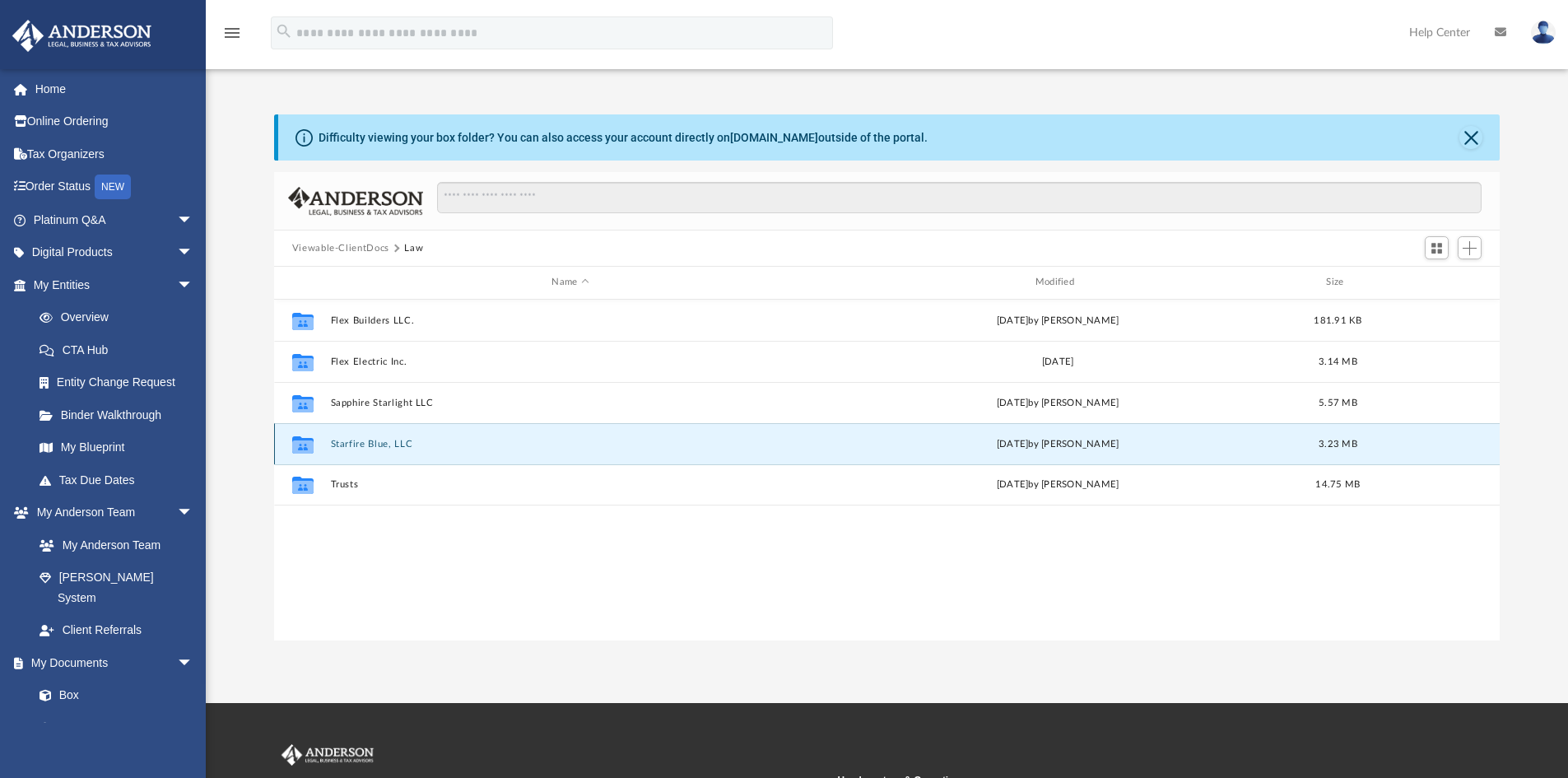
click at [373, 438] on button "Starfire Blue, LLC" at bounding box center [570, 443] width 480 height 11
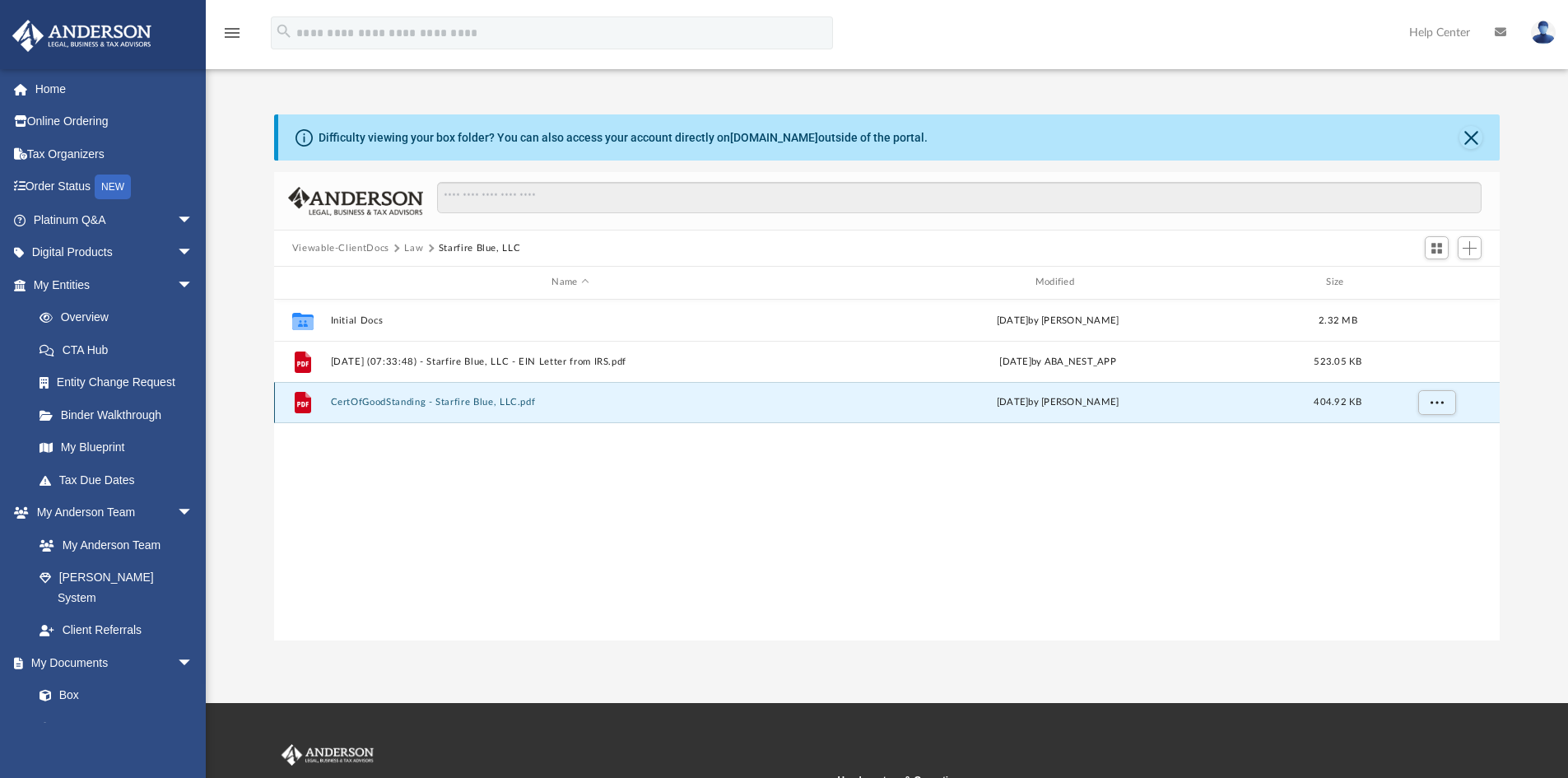
click at [395, 399] on button "CertOfGoodStanding - Starfire Blue, LLC.pdf" at bounding box center [570, 402] width 480 height 11
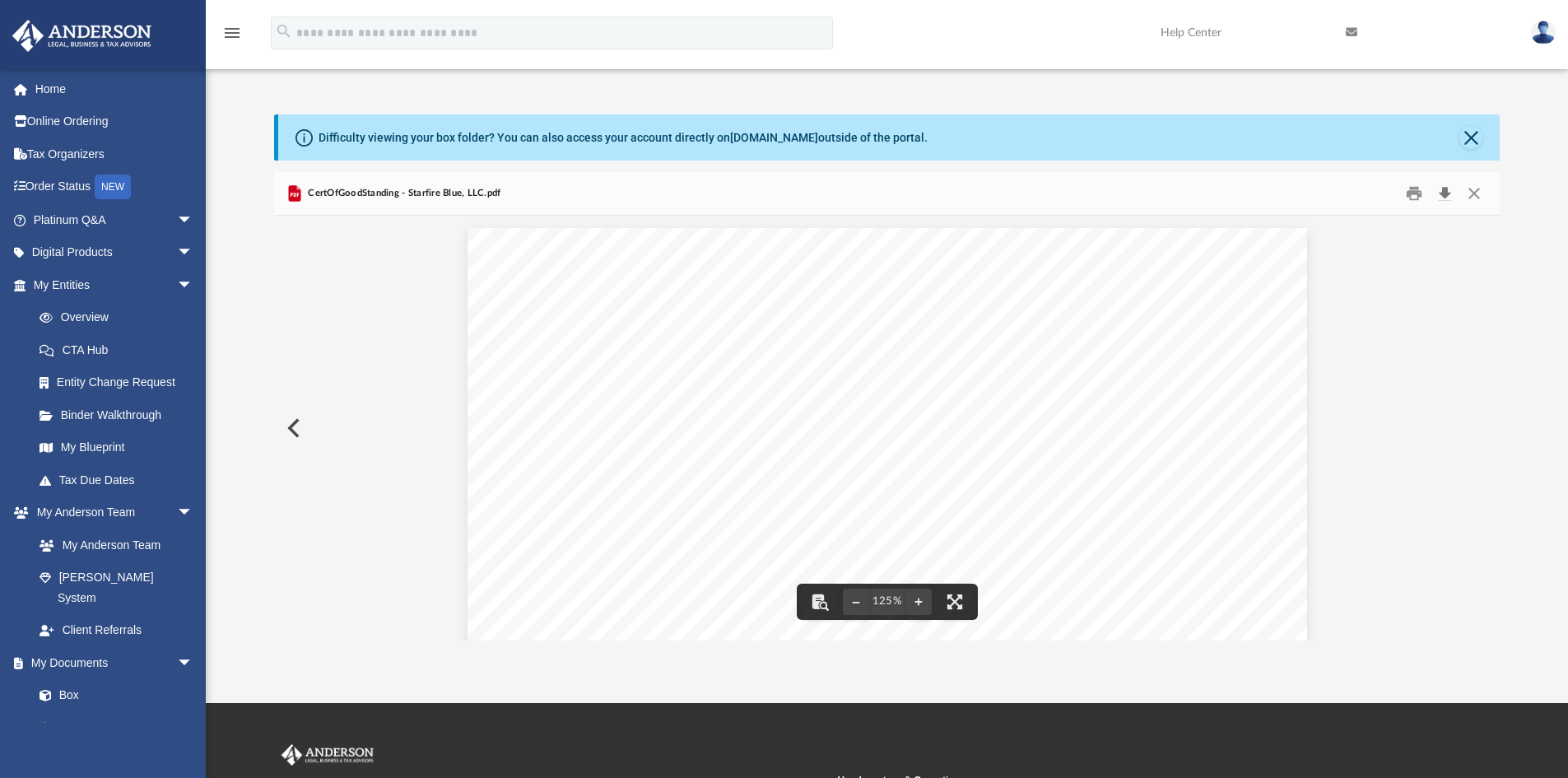
click at [1446, 187] on button "Download" at bounding box center [1444, 194] width 30 height 25
